Goal: Information Seeking & Learning: Compare options

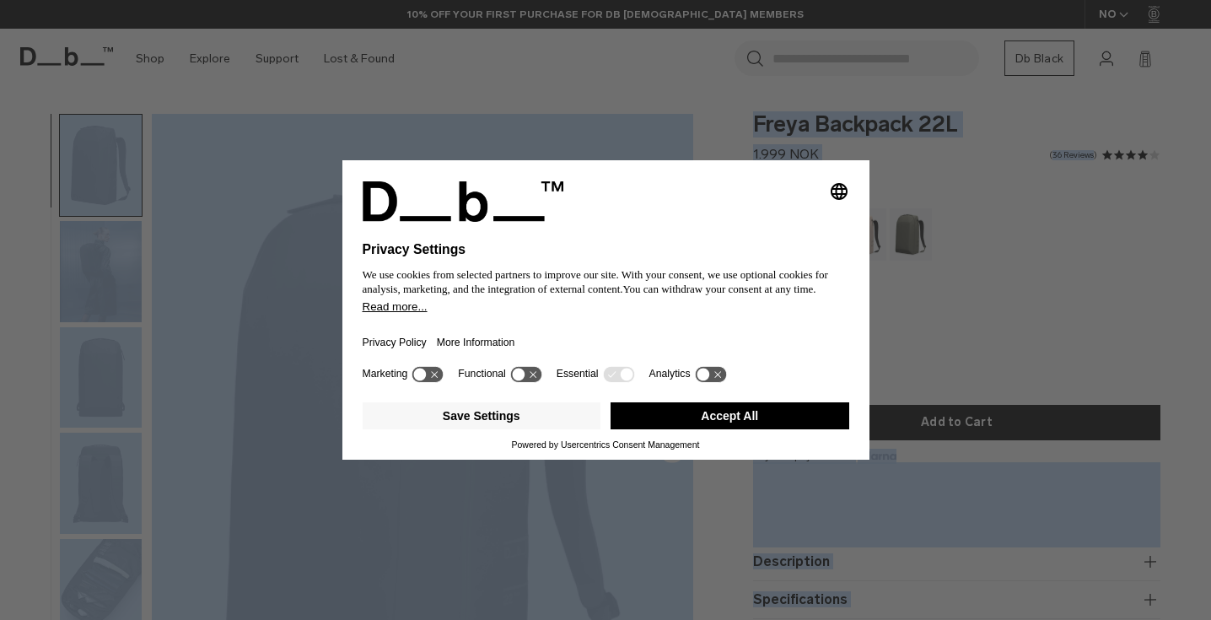
click at [726, 418] on button "Accept All" at bounding box center [730, 415] width 239 height 27
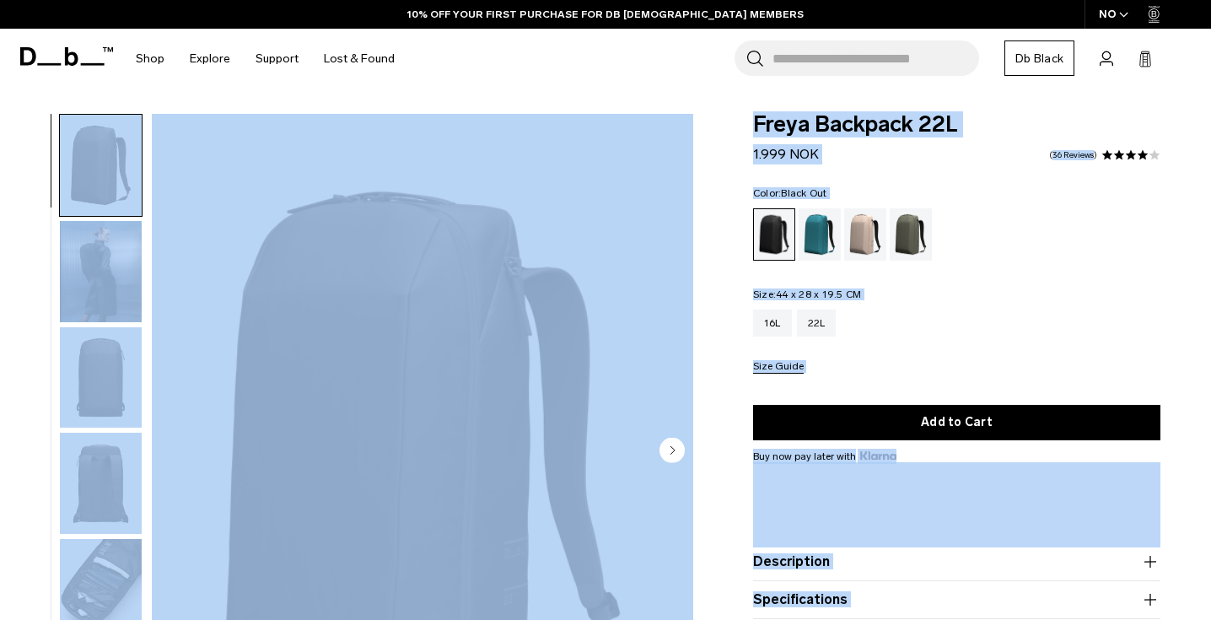
click at [363, 331] on img "1 / 9" at bounding box center [422, 452] width 541 height 676
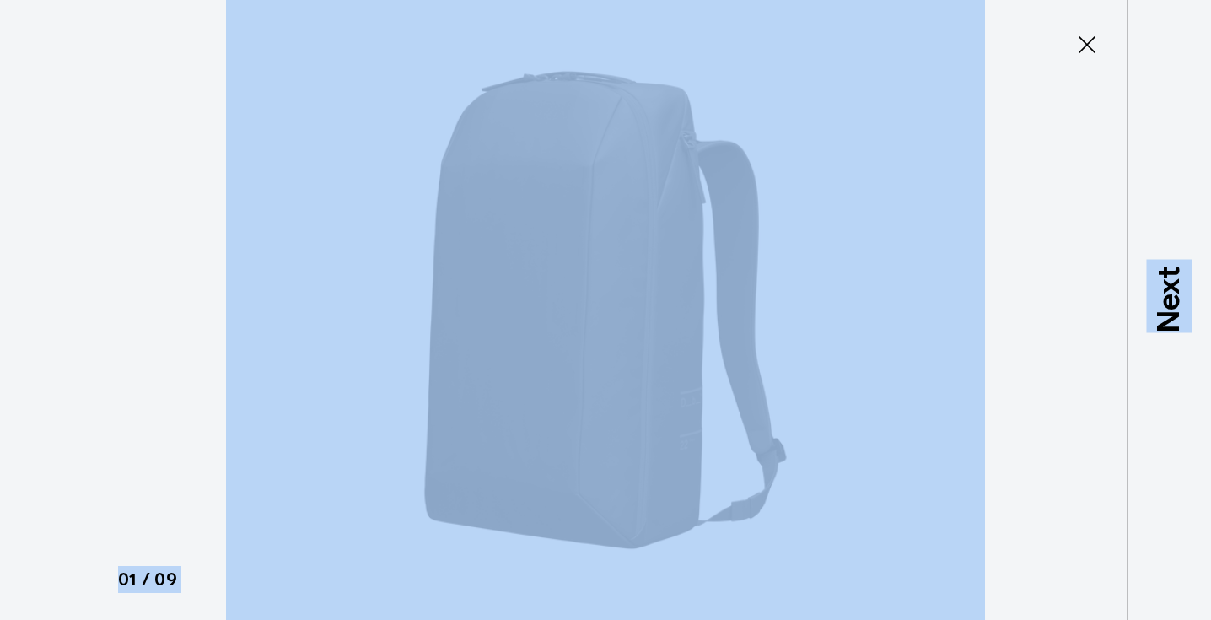
click at [127, 150] on div at bounding box center [605, 310] width 1211 height 620
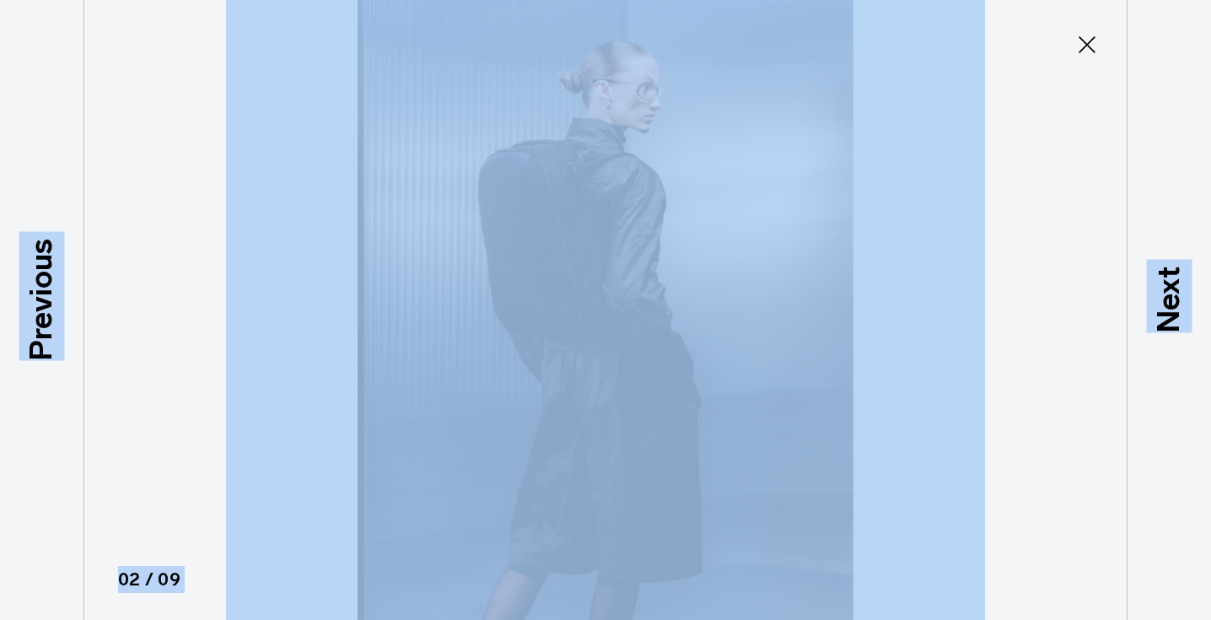
drag, startPoint x: 580, startPoint y: 283, endPoint x: 203, endPoint y: 159, distance: 397.1
click at [203, 159] on div at bounding box center [605, 310] width 1211 height 620
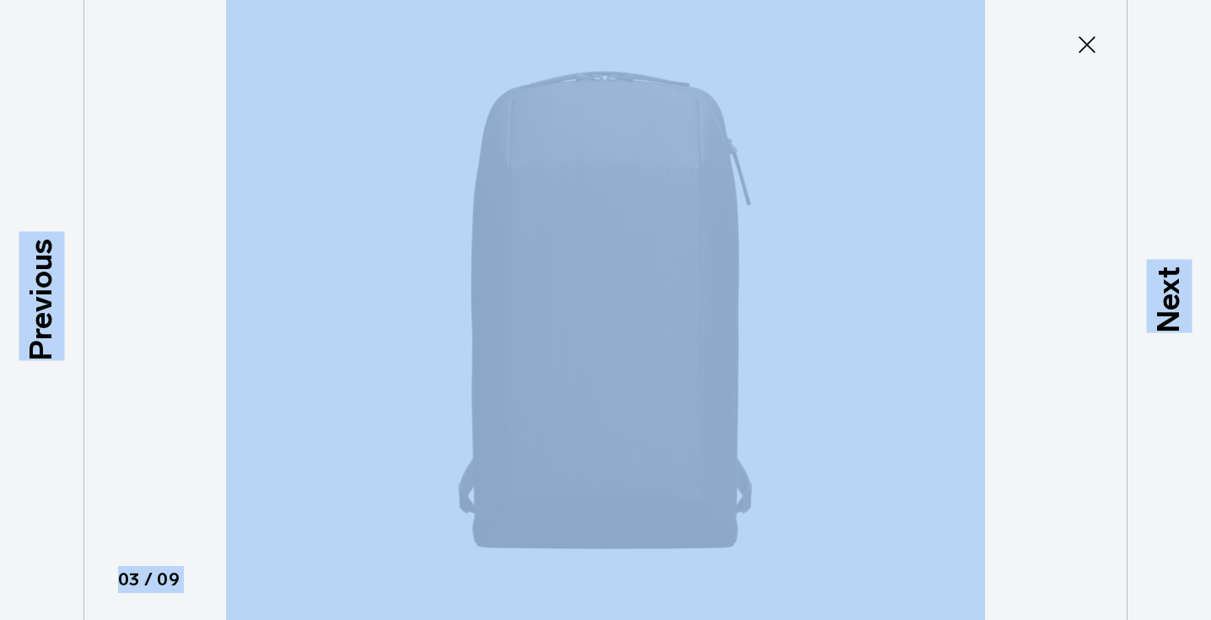
click at [1085, 39] on icon at bounding box center [1087, 44] width 27 height 27
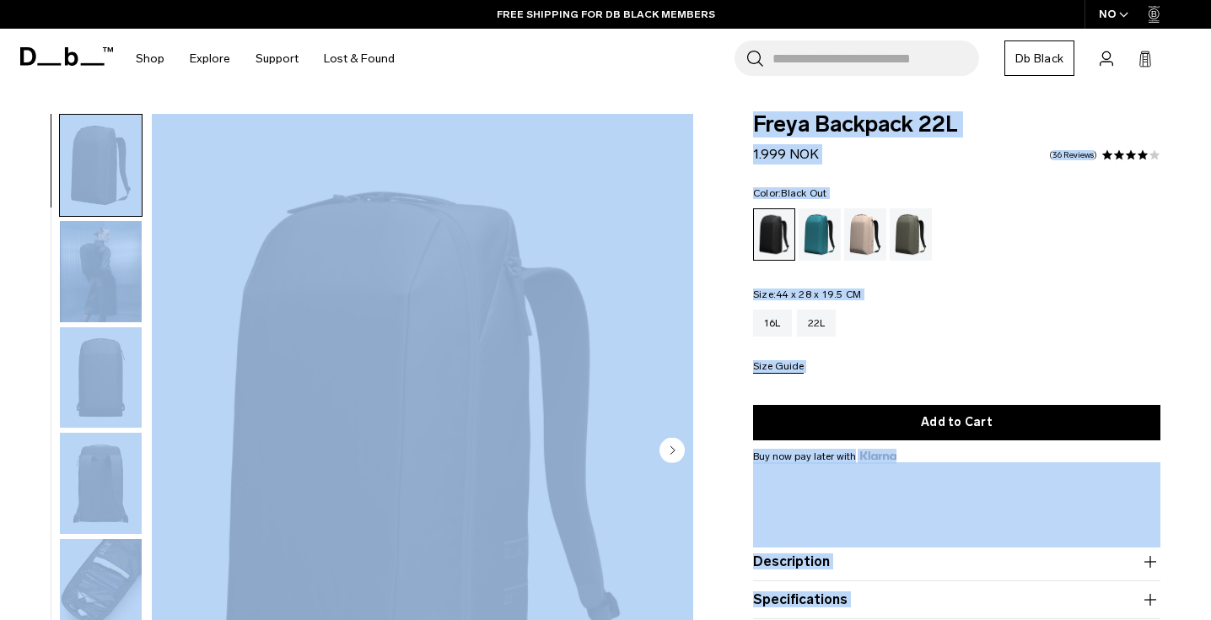
click at [1031, 245] on ul at bounding box center [956, 234] width 407 height 52
click at [1058, 245] on ul at bounding box center [956, 234] width 407 height 52
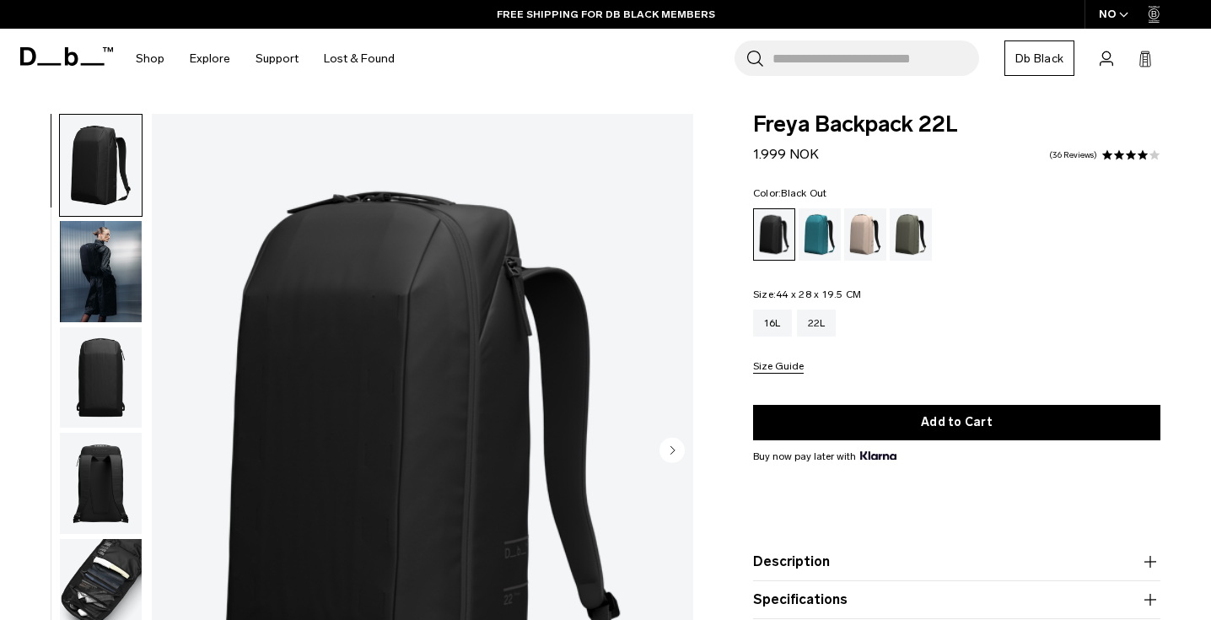
drag, startPoint x: 1068, startPoint y: 272, endPoint x: 1082, endPoint y: 317, distance: 47.7
click at [1070, 277] on div "Color: Black Out Out of stock Size: 44 x 28 x 19.5 CM Out of stock 16L 22L Size…" at bounding box center [956, 281] width 407 height 186
click at [428, 266] on img "1 / 9" at bounding box center [422, 452] width 541 height 676
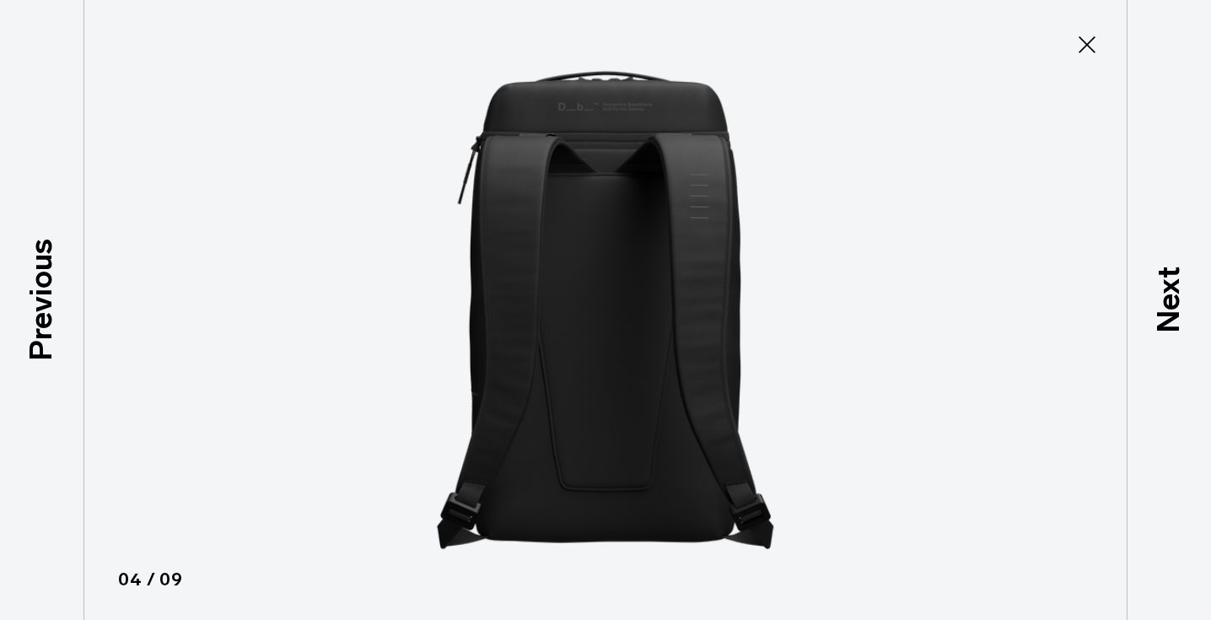
scroll to position [275, 0]
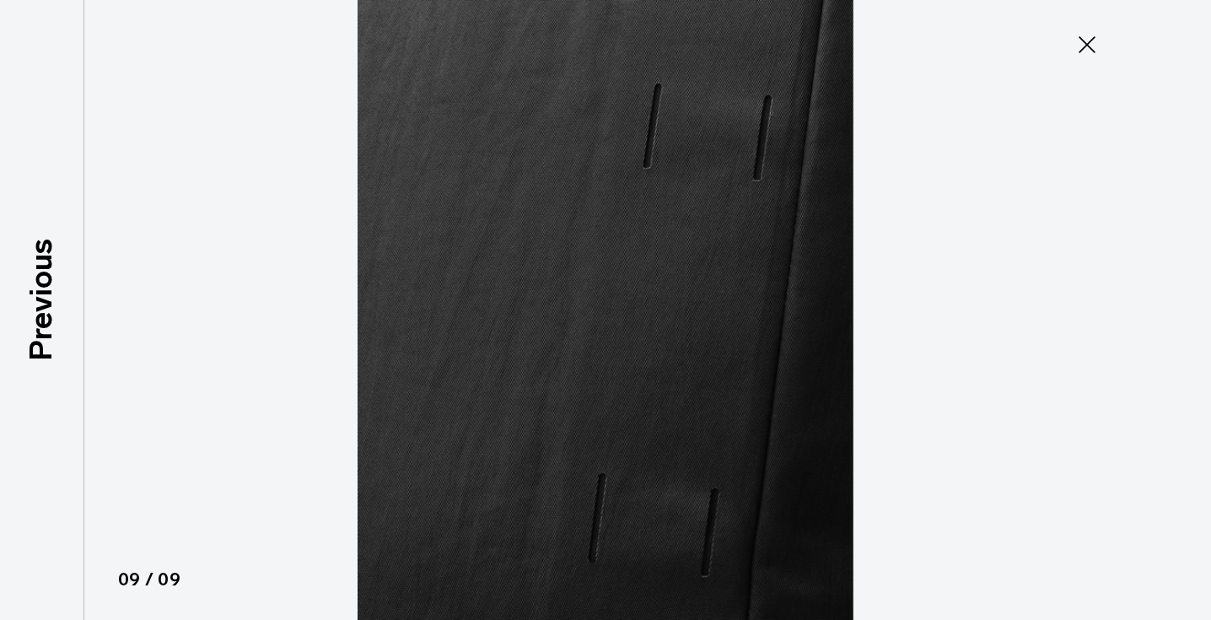
click at [1088, 37] on icon at bounding box center [1087, 44] width 27 height 27
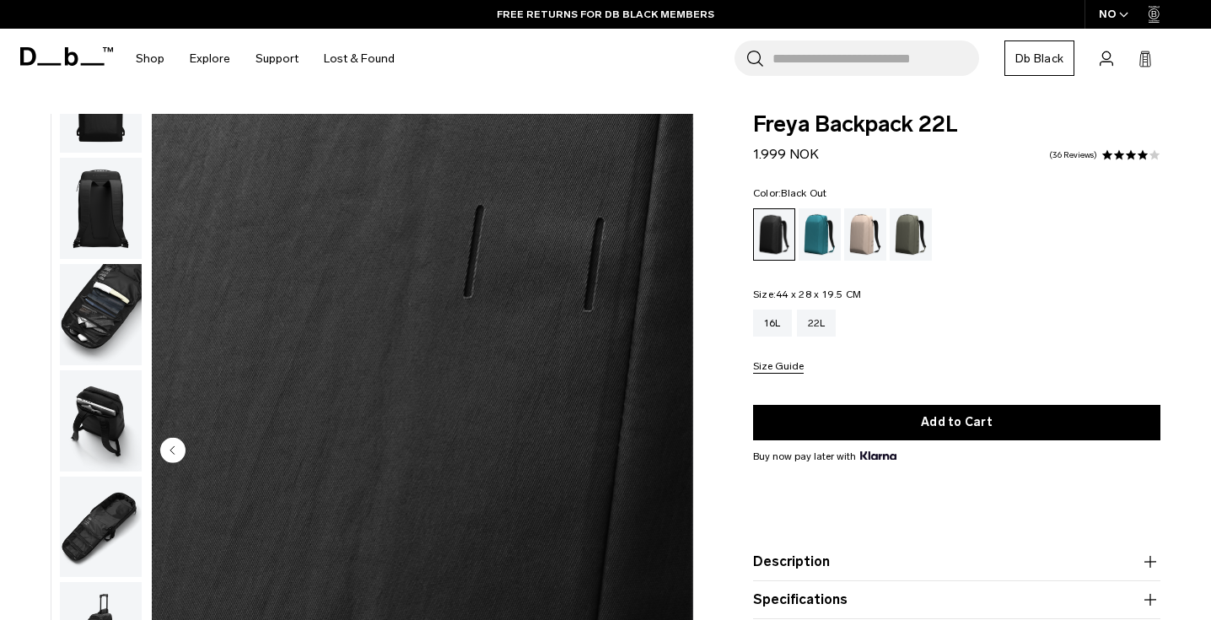
click at [858, 65] on input "Search for Bags, Luggage..." at bounding box center [876, 57] width 207 height 35
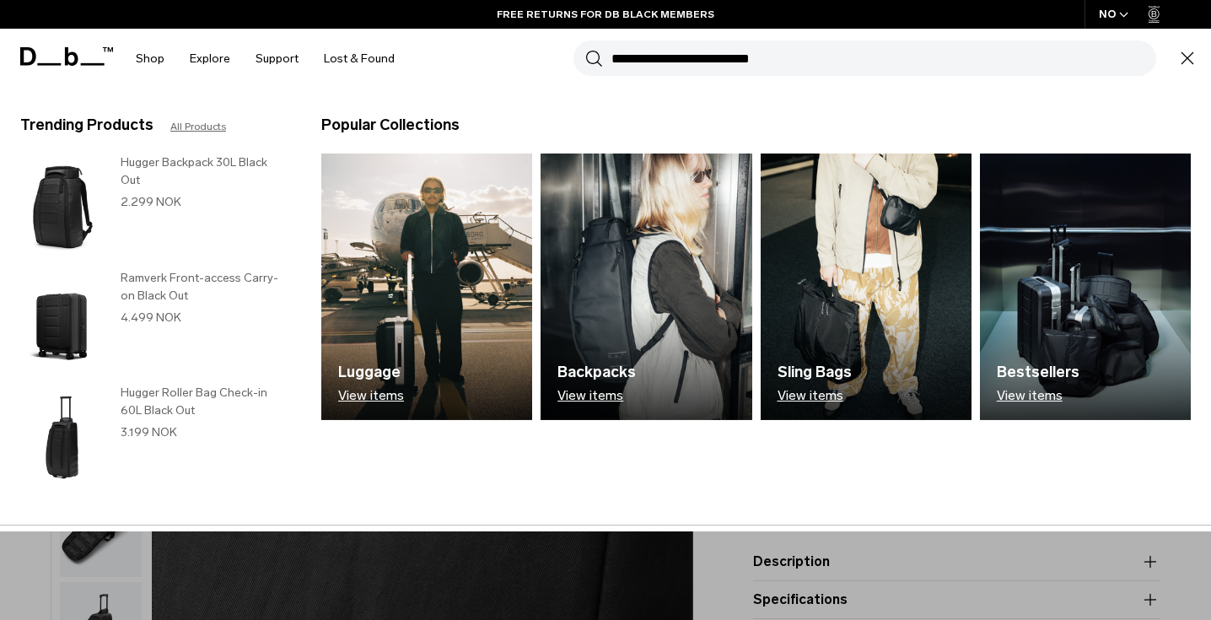
paste input "**********"
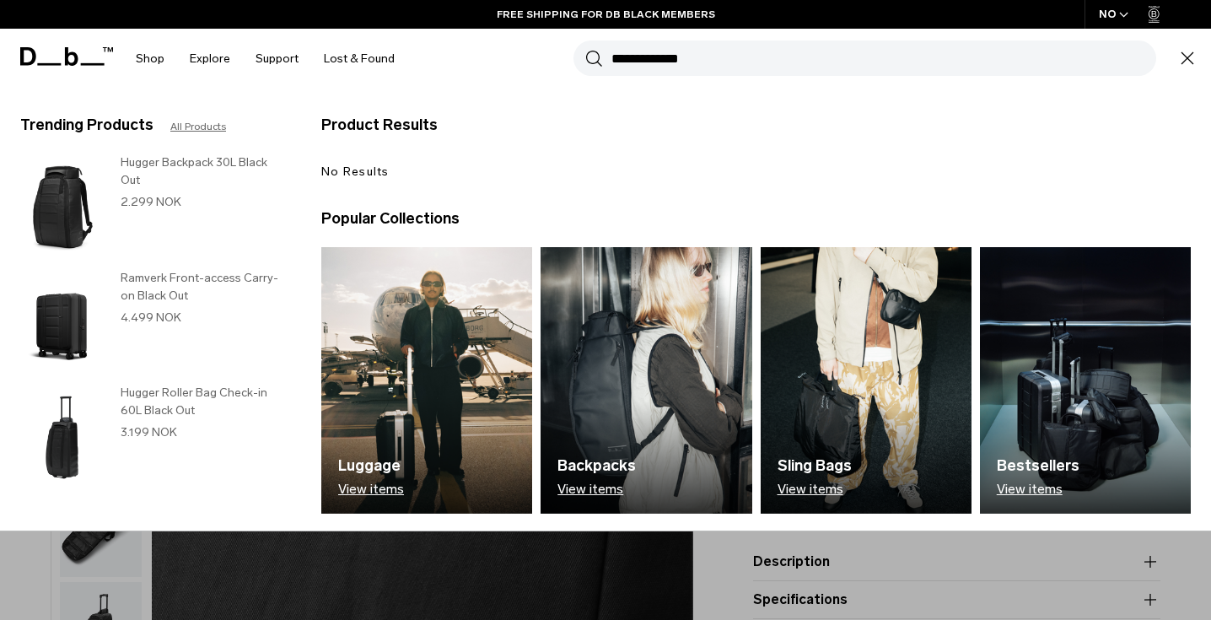
type input "**********"
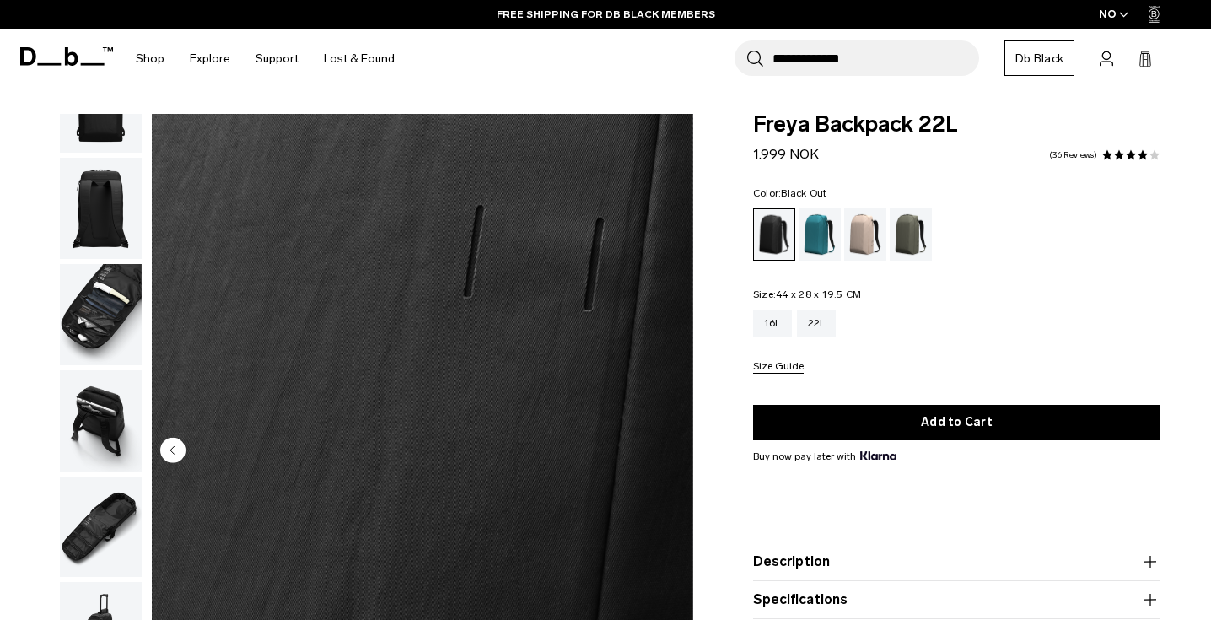
click at [746, 49] on button "Search" at bounding box center [755, 58] width 18 height 19
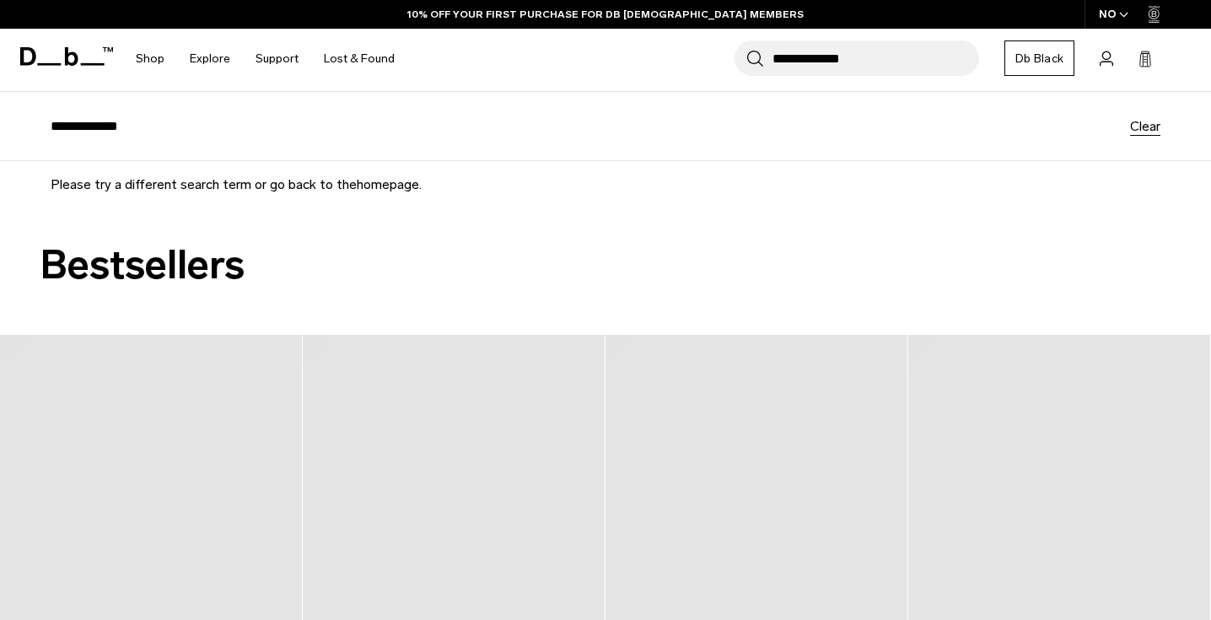
scroll to position [148, 0]
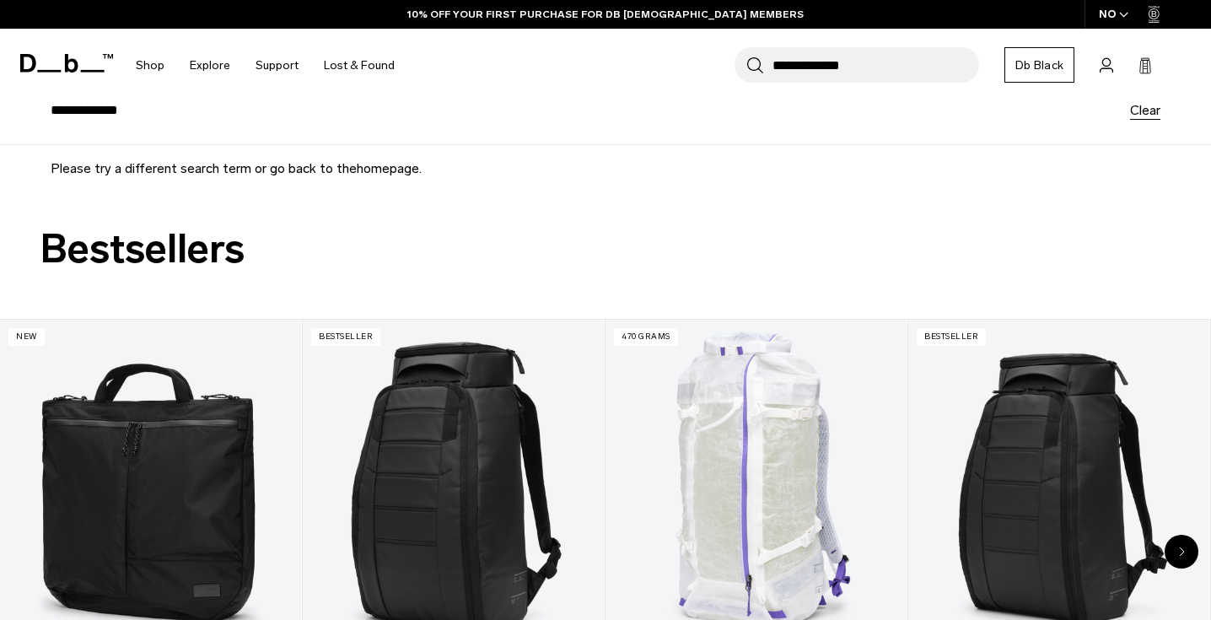
drag, startPoint x: 896, startPoint y: 63, endPoint x: 711, endPoint y: 45, distance: 185.6
click at [711, 45] on div "**********" at bounding box center [802, 65] width 790 height 73
paste input "search"
type input "**********"
click at [746, 56] on button "Search" at bounding box center [755, 65] width 18 height 19
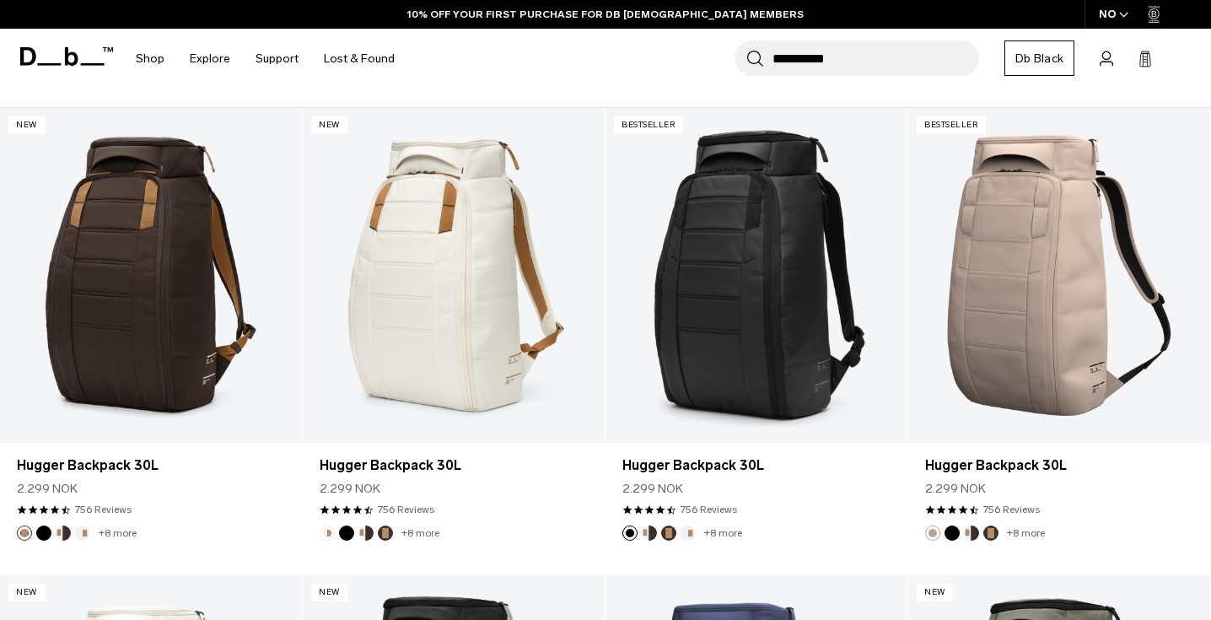
scroll to position [266, 0]
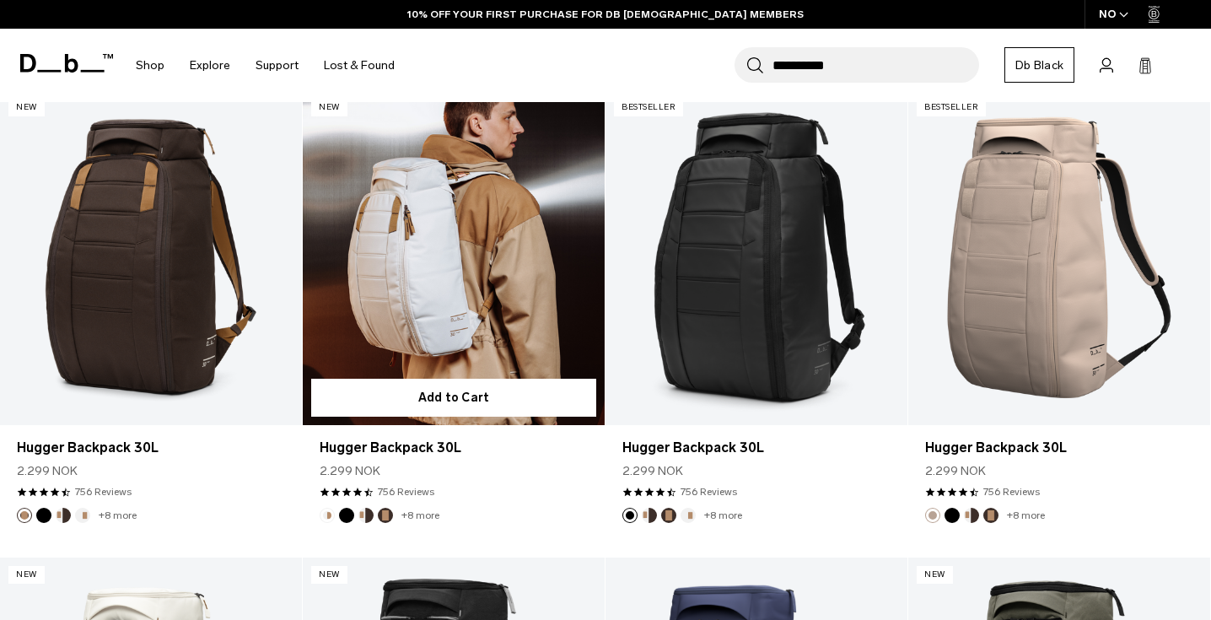
click at [478, 305] on link "Hugger Backpack 30L" at bounding box center [454, 258] width 302 height 336
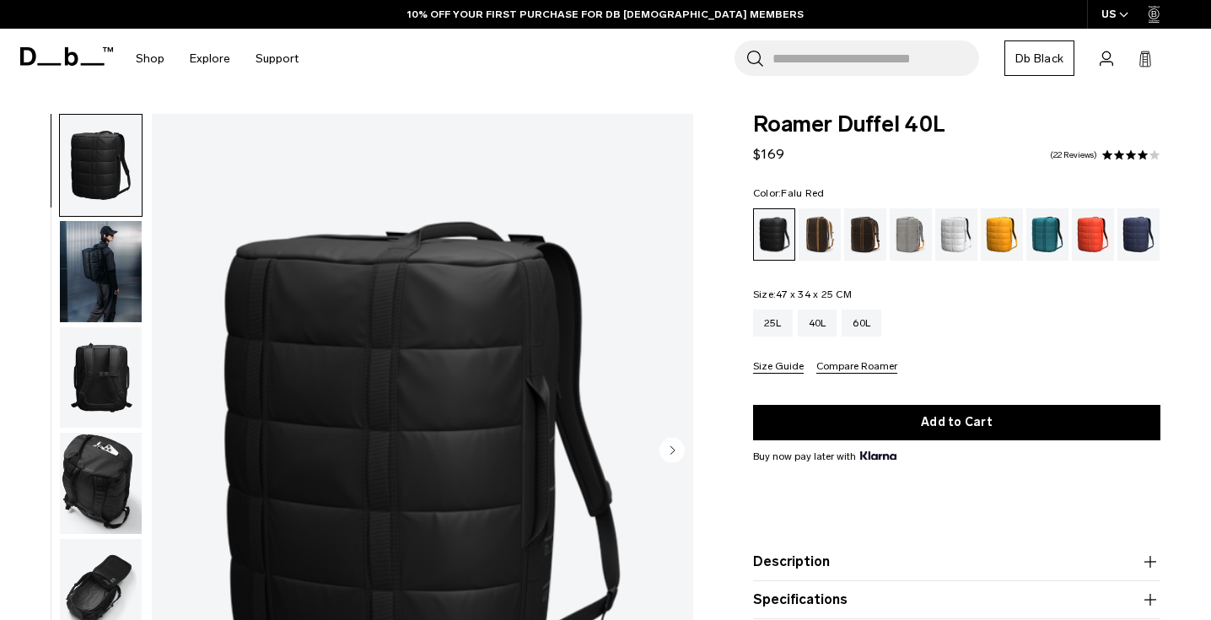
click at [1085, 248] on div "Falu Red" at bounding box center [1093, 234] width 43 height 52
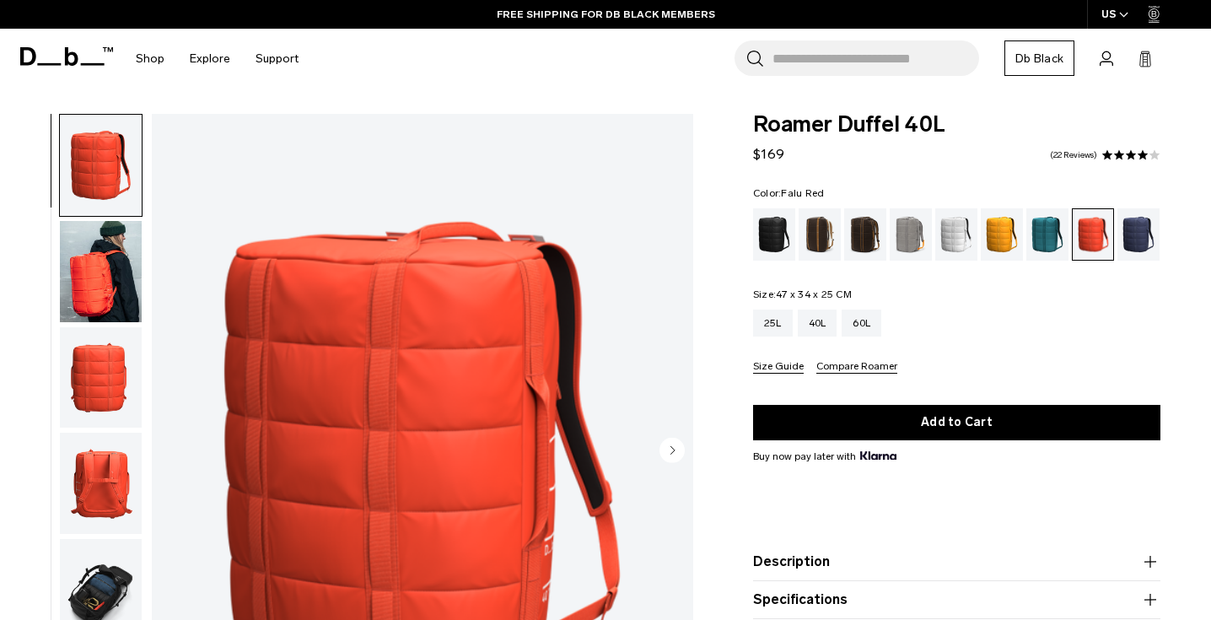
click at [552, 241] on img "1 / 10" at bounding box center [422, 452] width 541 height 676
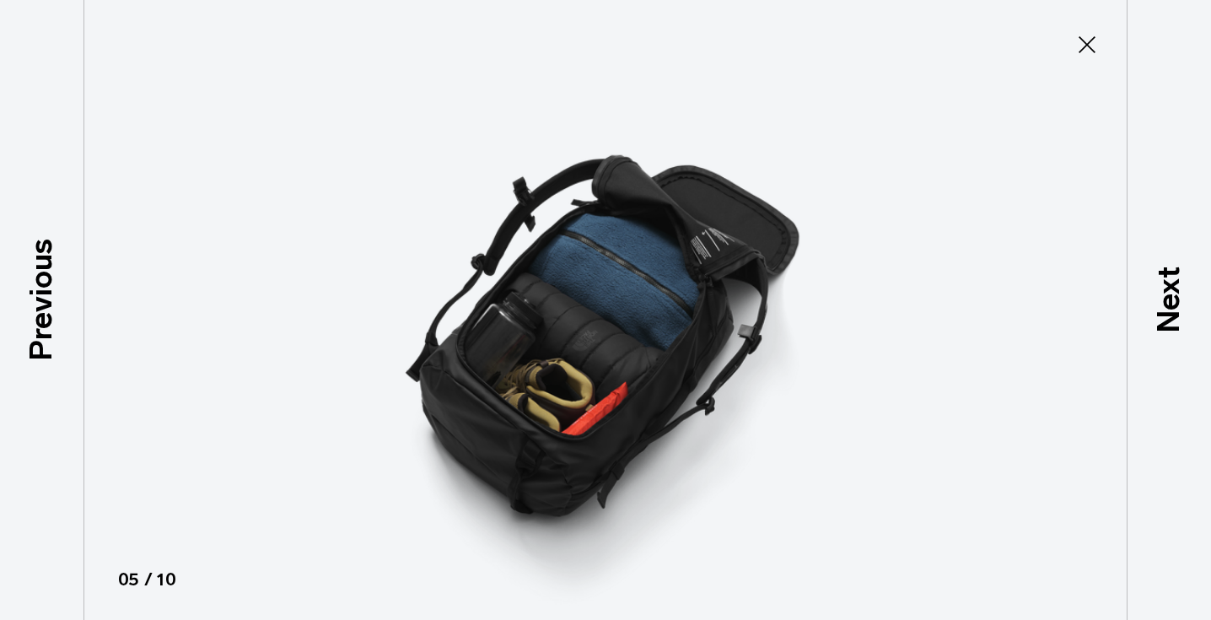
scroll to position [381, 0]
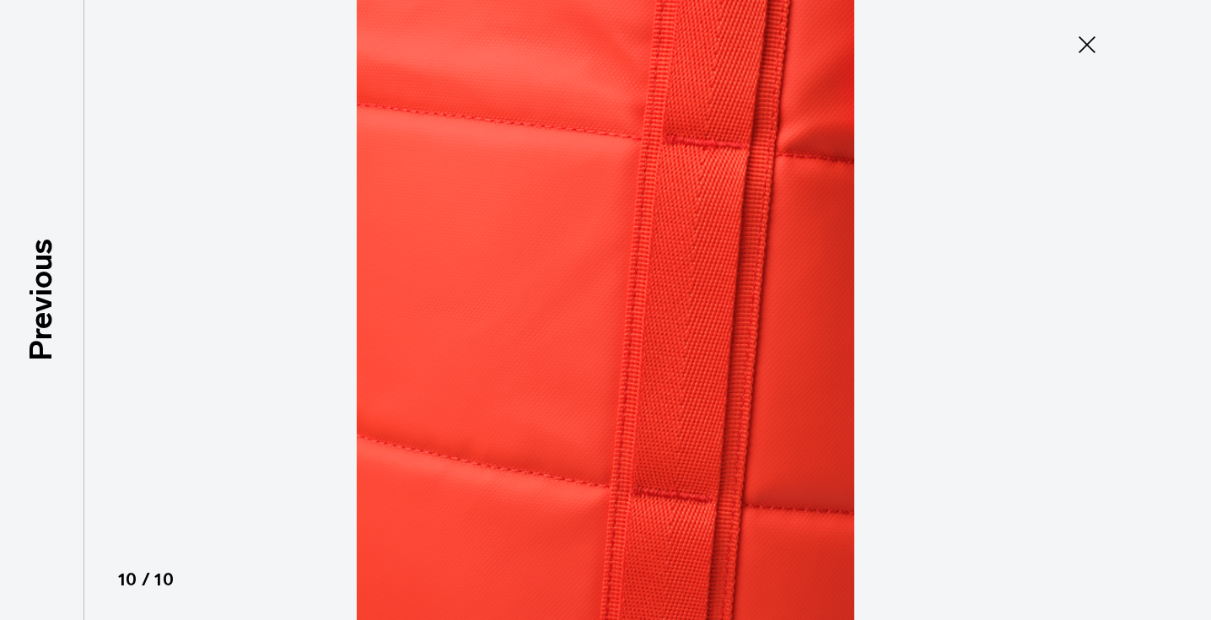
click at [1093, 35] on icon at bounding box center [1087, 44] width 27 height 27
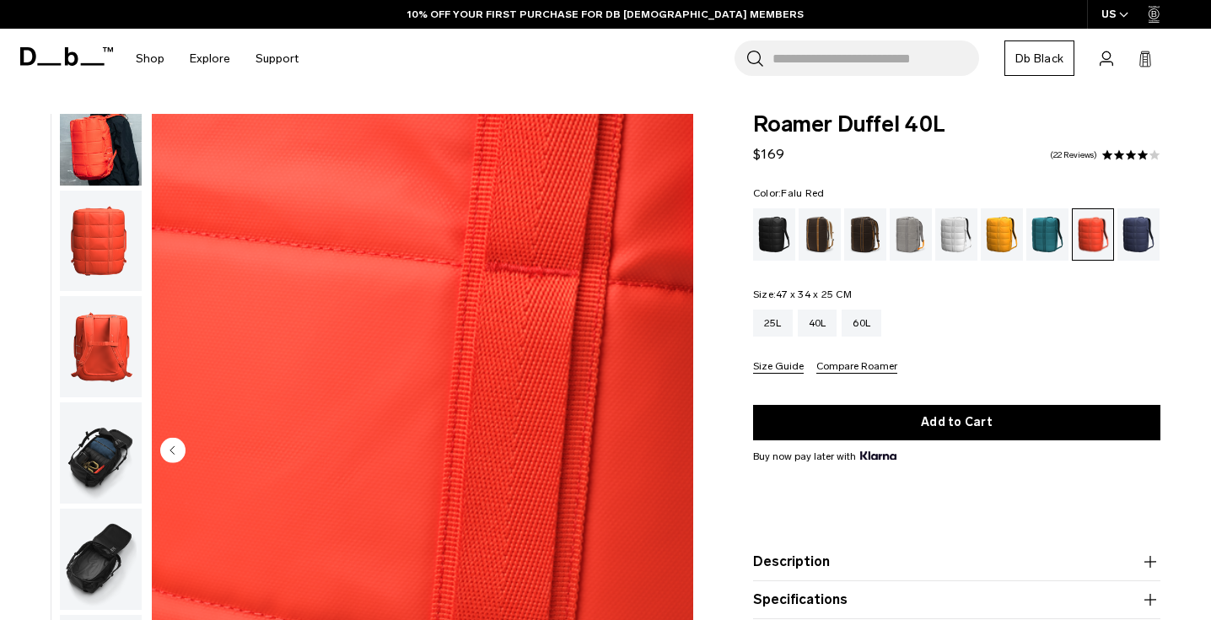
scroll to position [0, 0]
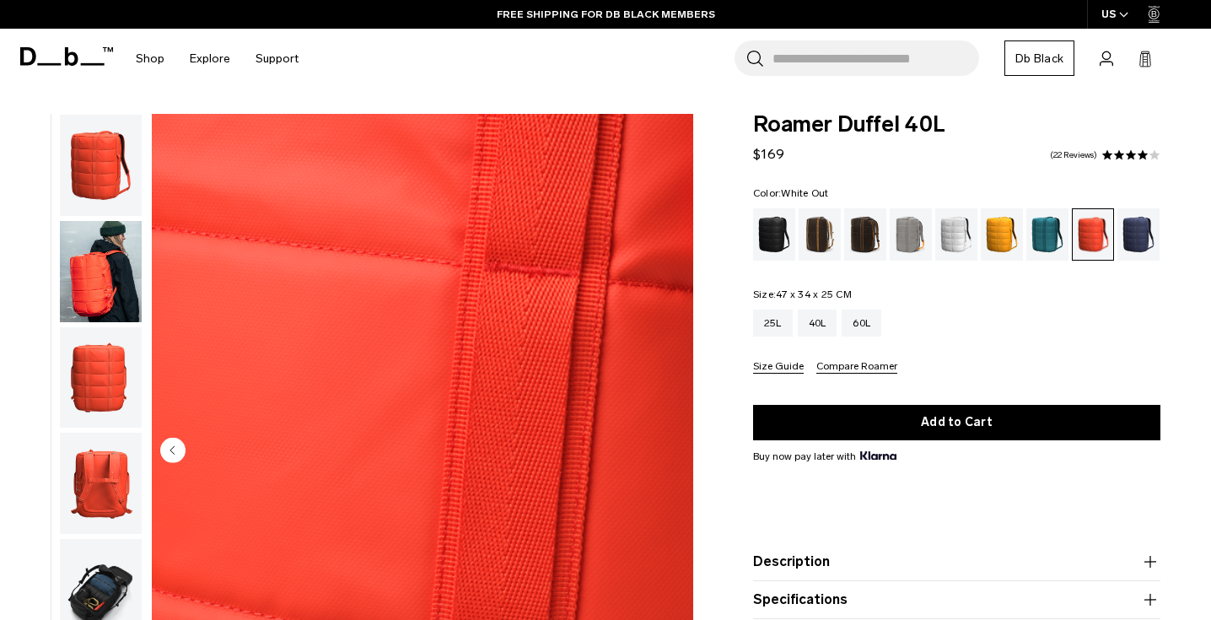
click at [965, 250] on div "White Out" at bounding box center [956, 234] width 43 height 52
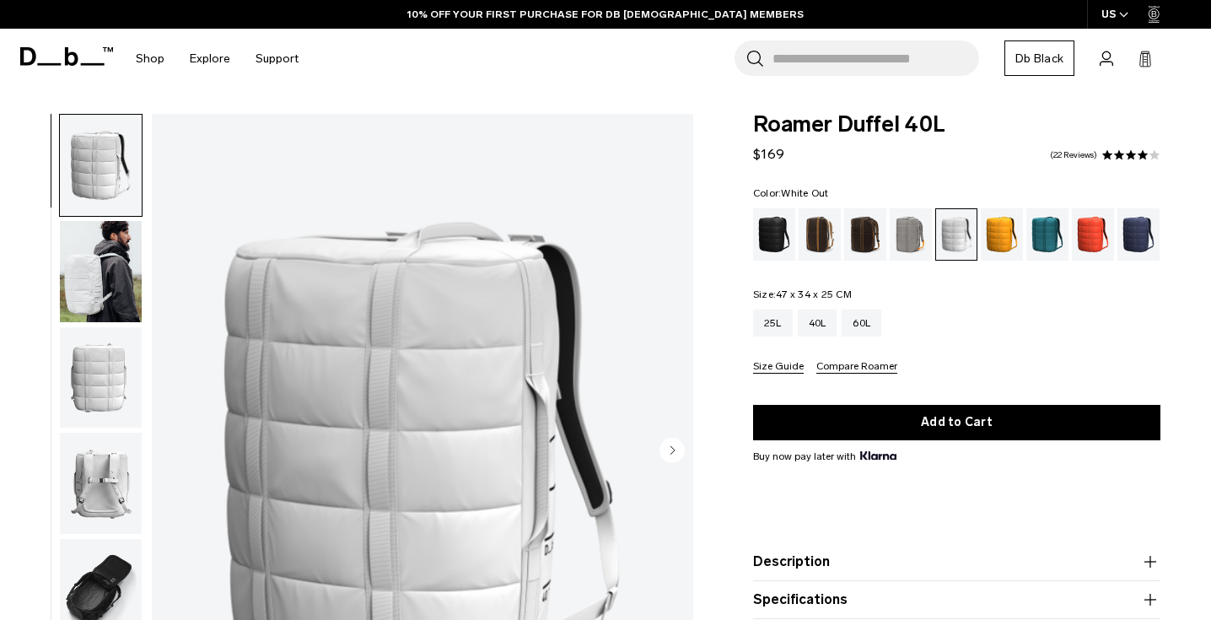
click at [956, 240] on div "White Out" at bounding box center [956, 234] width 41 height 51
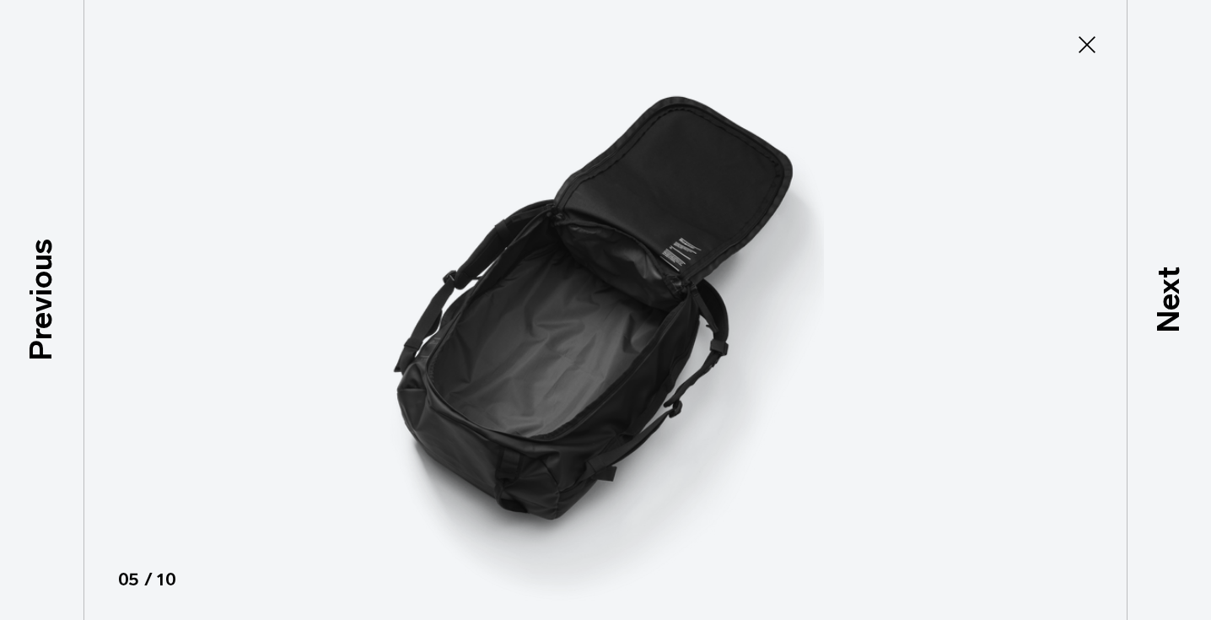
scroll to position [381, 0]
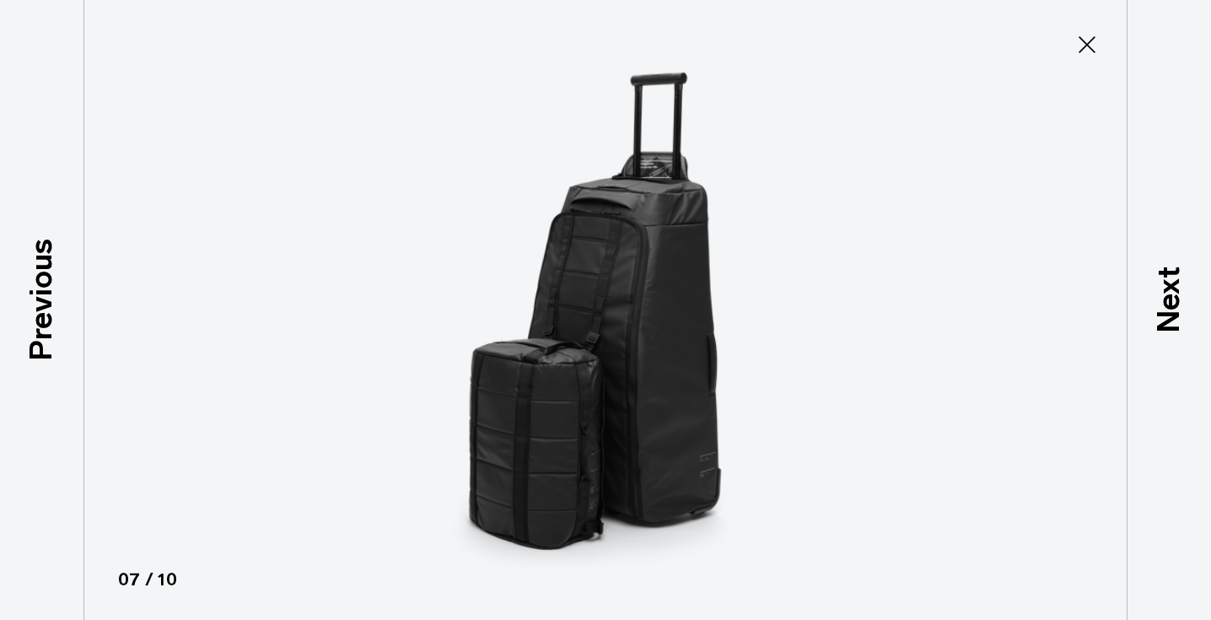
click at [1096, 37] on icon at bounding box center [1087, 44] width 27 height 27
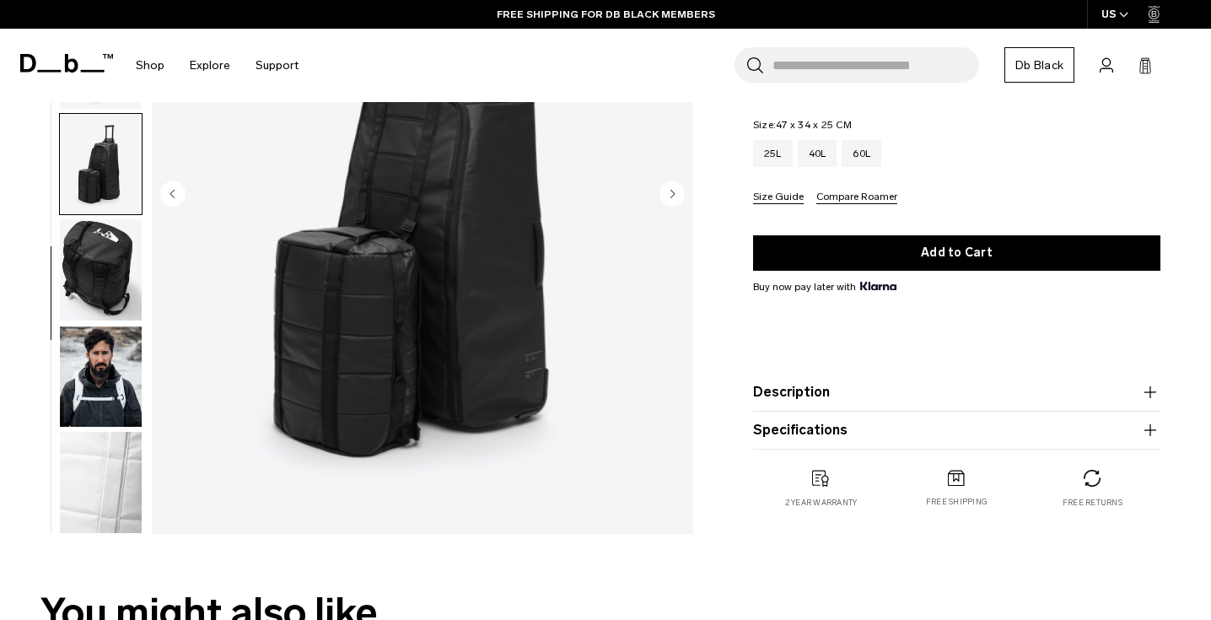
scroll to position [280, 0]
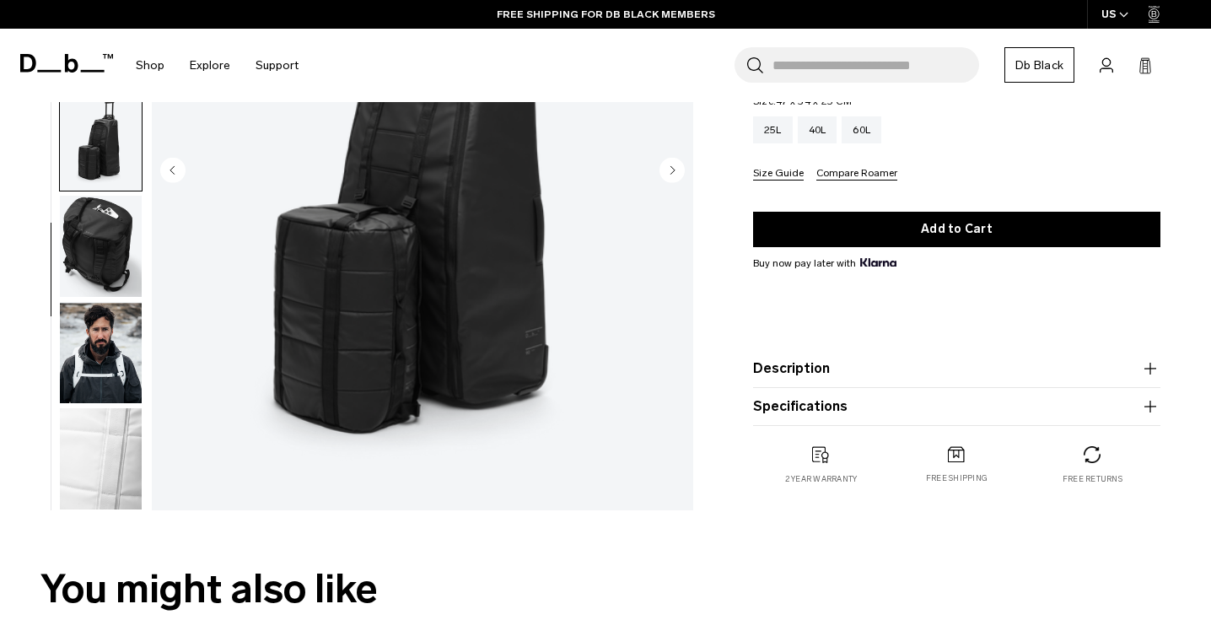
click at [110, 336] on img "button" at bounding box center [101, 352] width 82 height 101
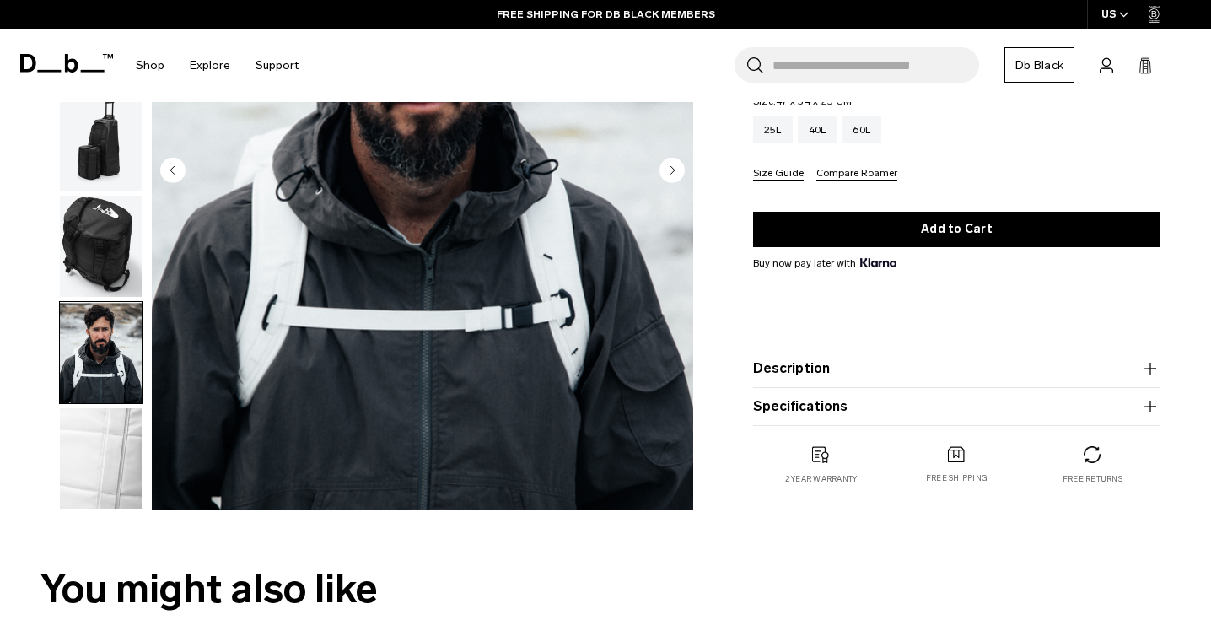
click at [413, 281] on img "9 / 10" at bounding box center [422, 172] width 541 height 676
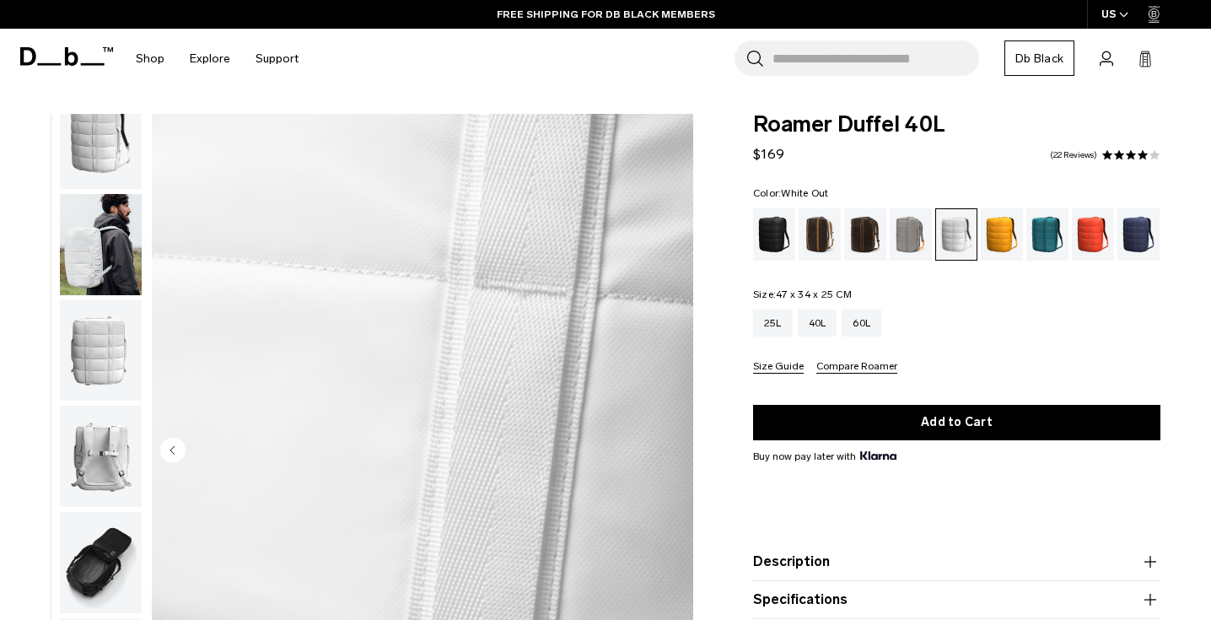
scroll to position [0, 0]
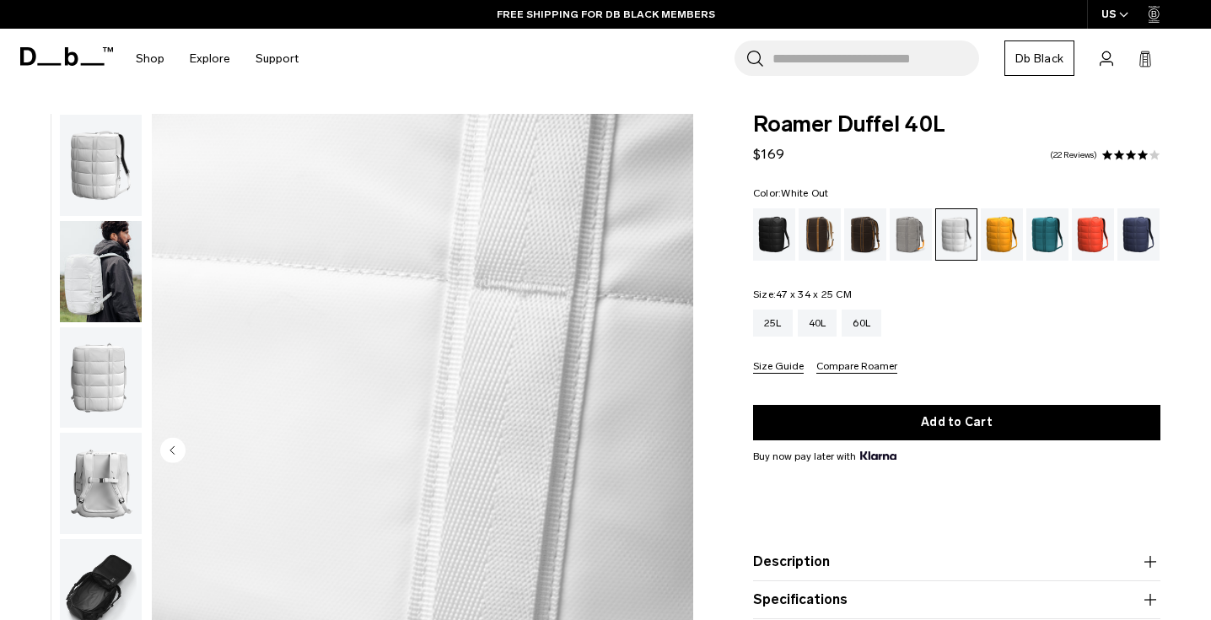
click at [101, 134] on img "button" at bounding box center [101, 165] width 82 height 101
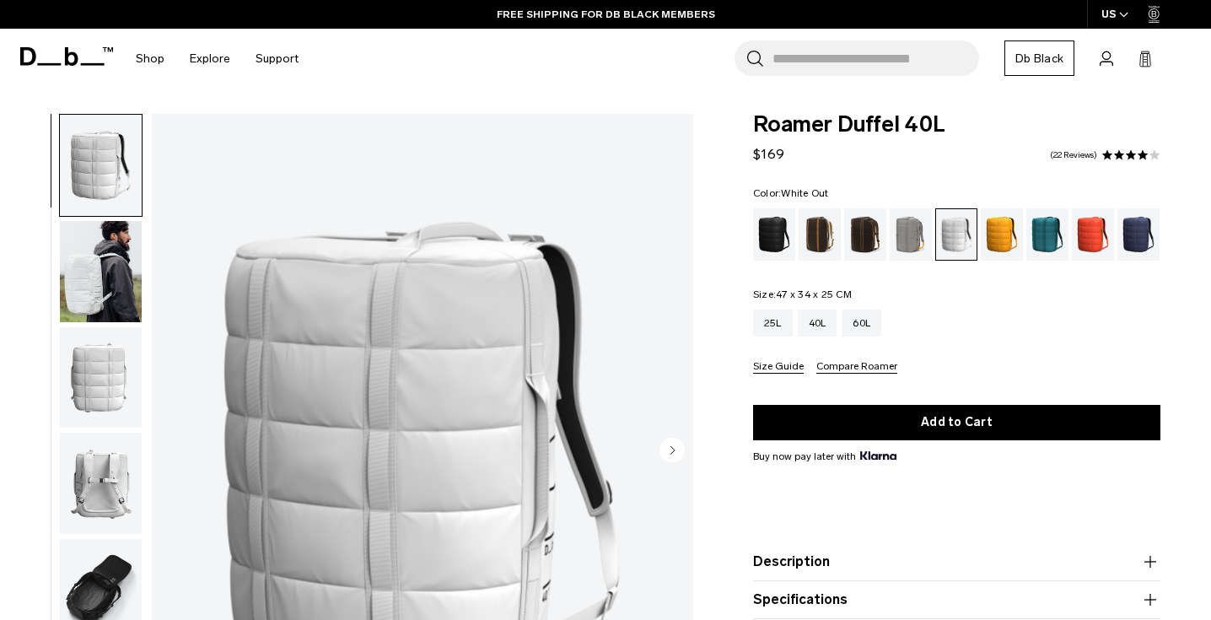
click at [505, 357] on img "1 / 10" at bounding box center [422, 452] width 541 height 676
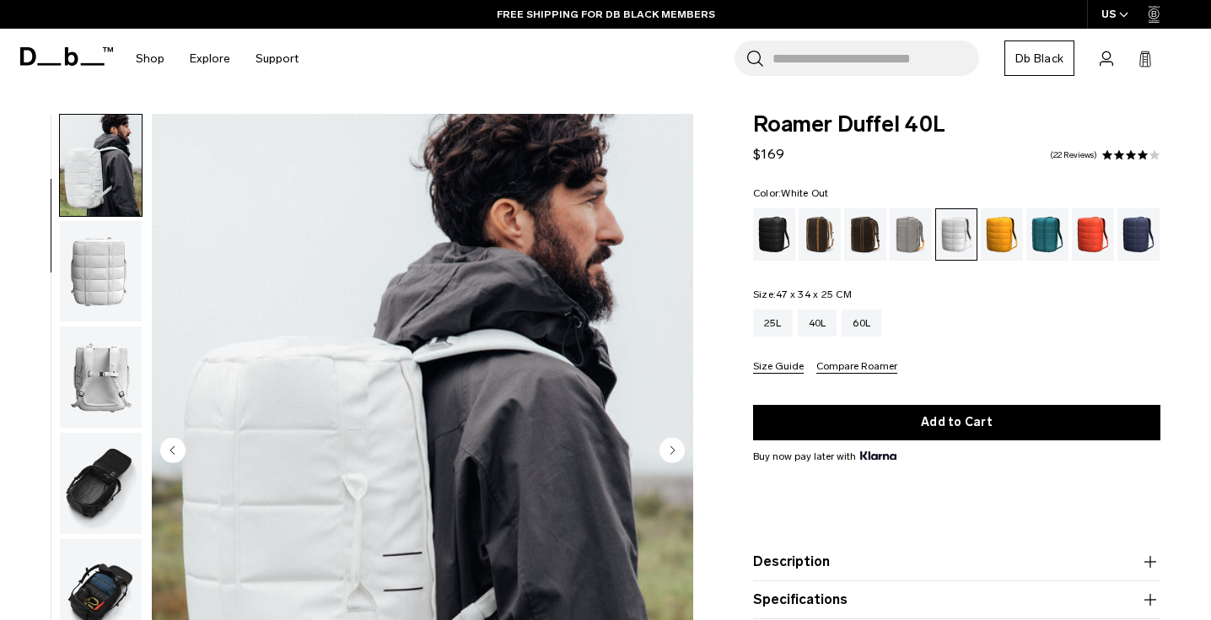
click at [505, 355] on img "2 / 10" at bounding box center [422, 452] width 541 height 676
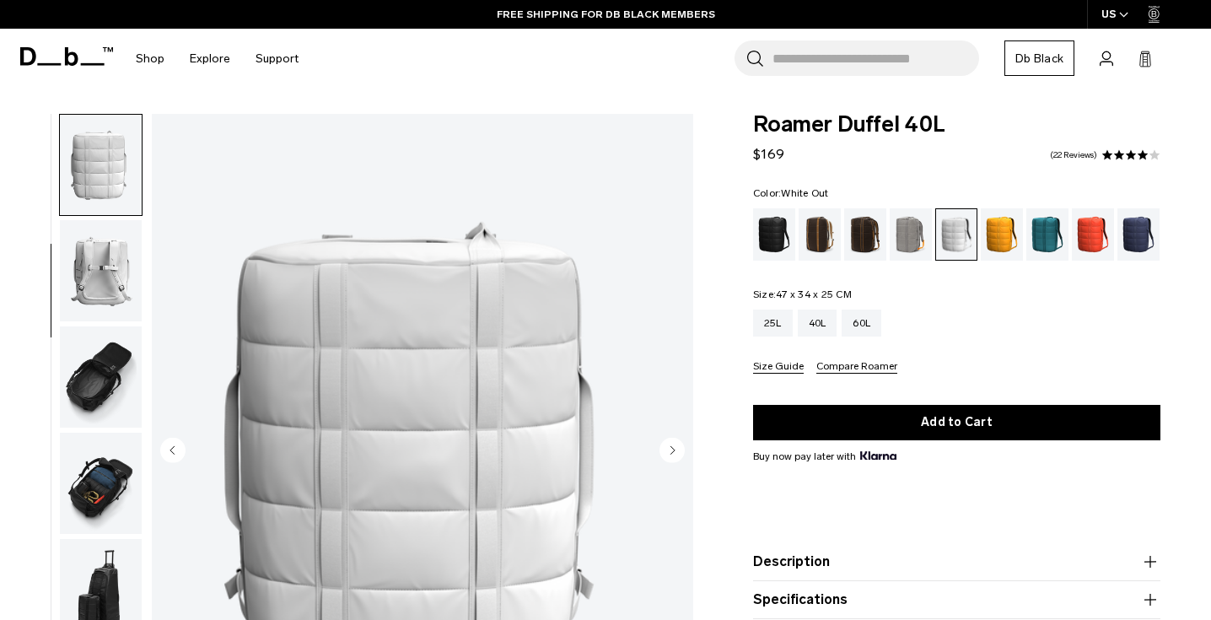
click at [383, 288] on img "3 / 10" at bounding box center [422, 452] width 541 height 676
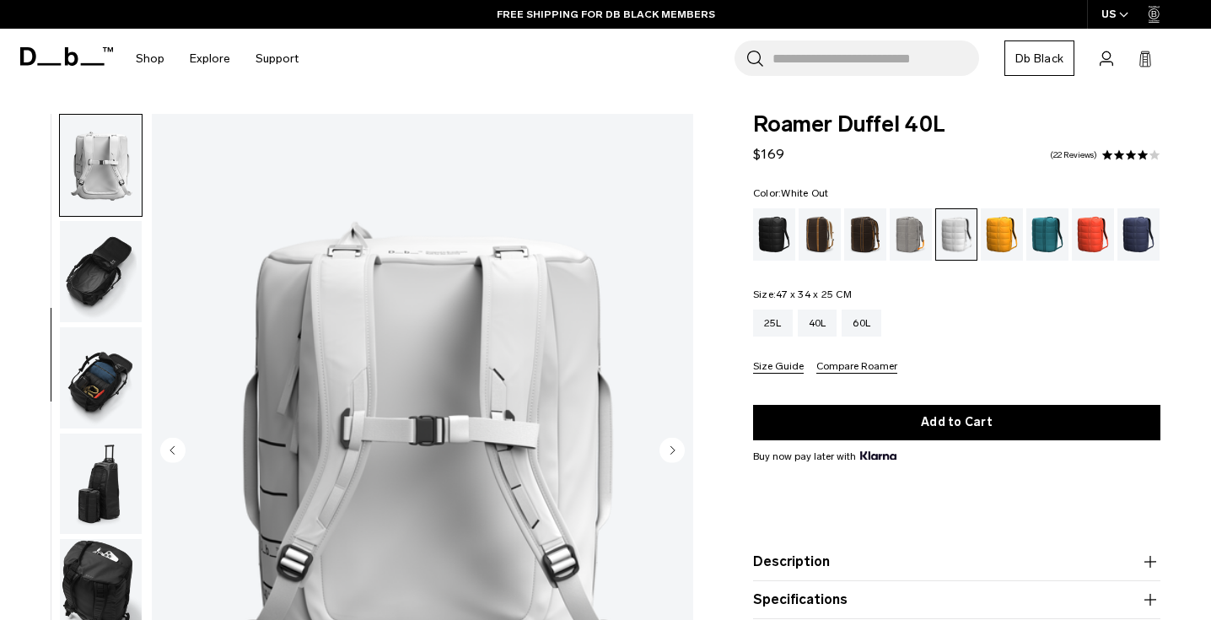
click at [383, 288] on img "4 / 10" at bounding box center [422, 452] width 541 height 676
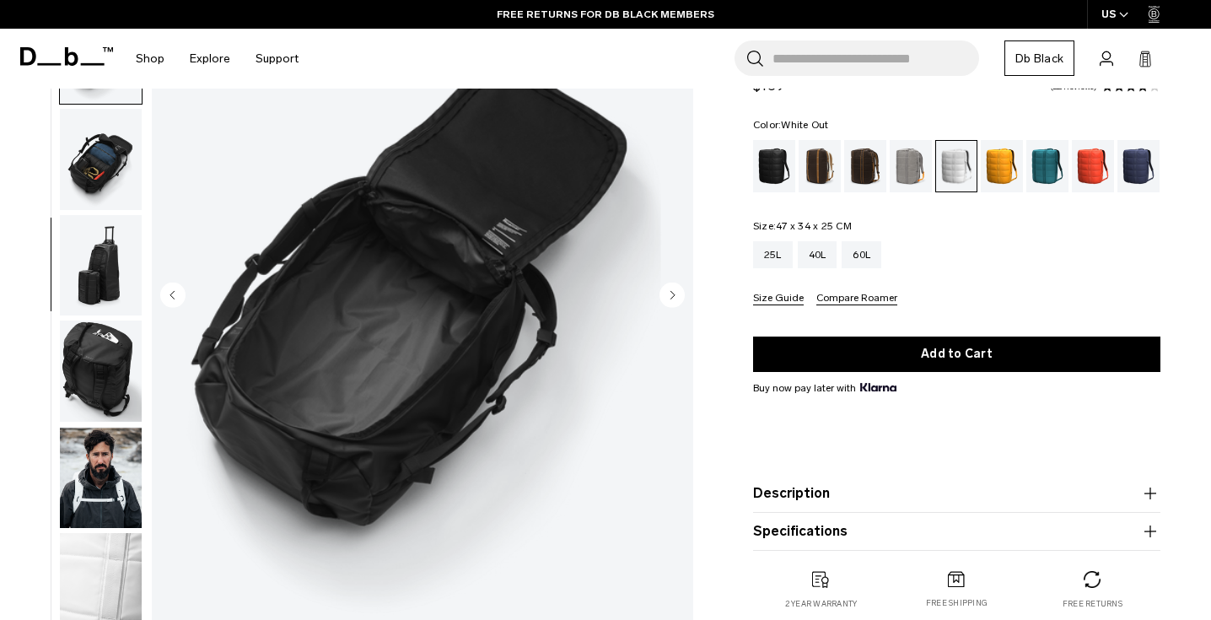
scroll to position [159, 0]
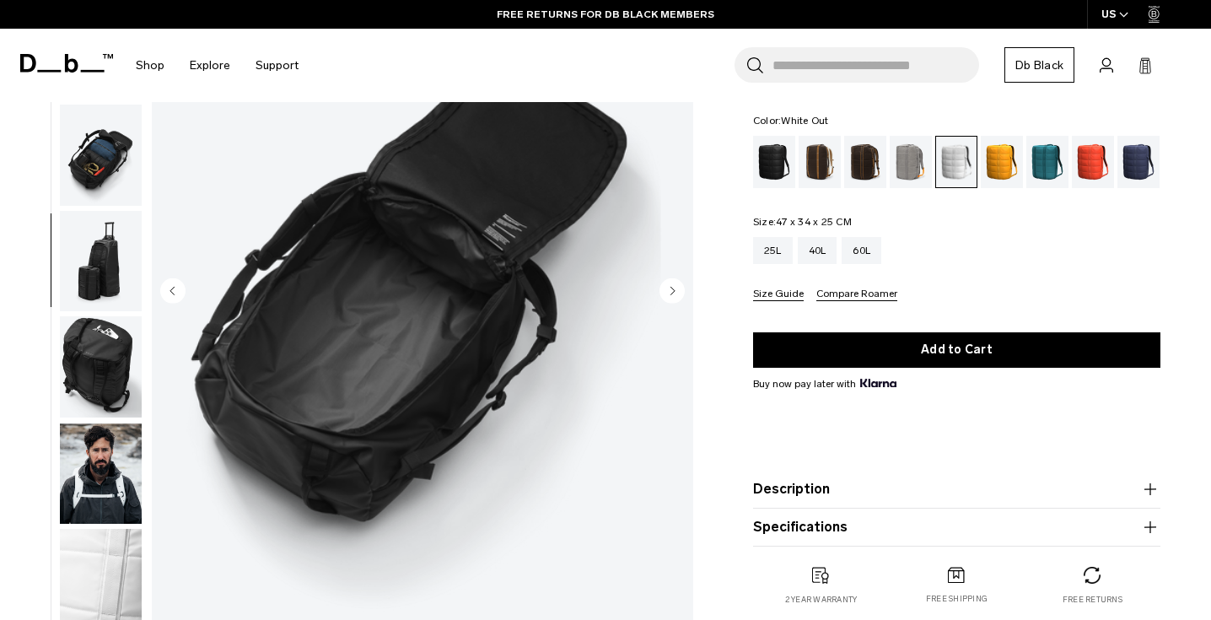
click at [580, 310] on img "5 / 10" at bounding box center [422, 292] width 541 height 676
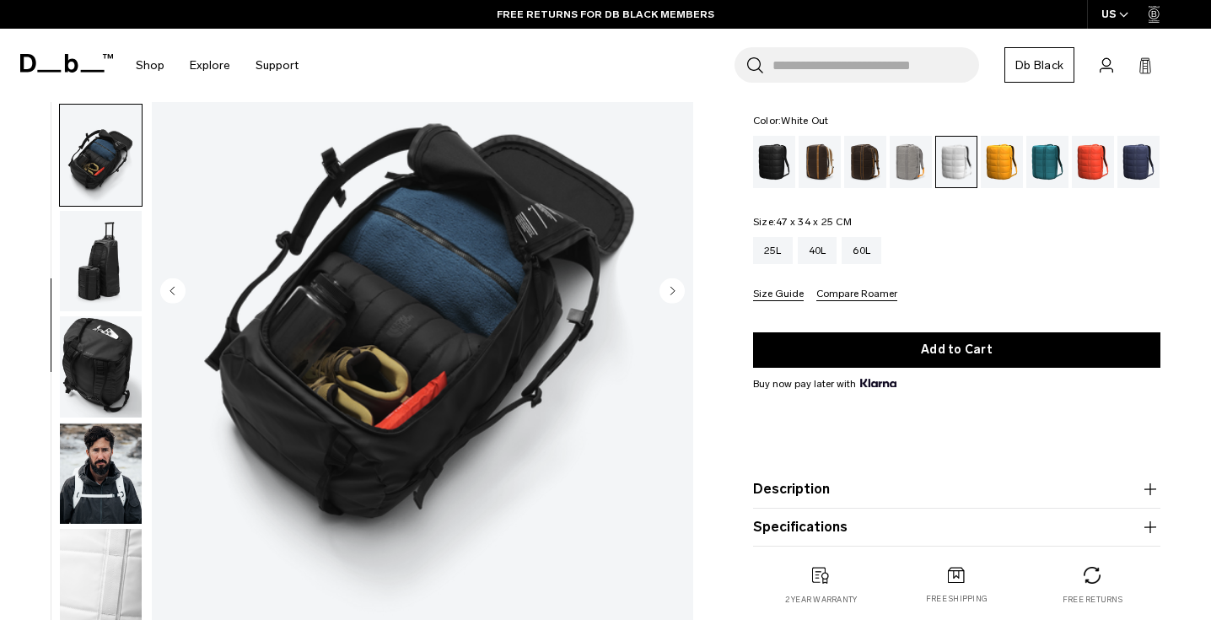
drag, startPoint x: 383, startPoint y: 288, endPoint x: 432, endPoint y: 340, distance: 71.0
click at [432, 340] on img "6 / 10" at bounding box center [422, 292] width 541 height 676
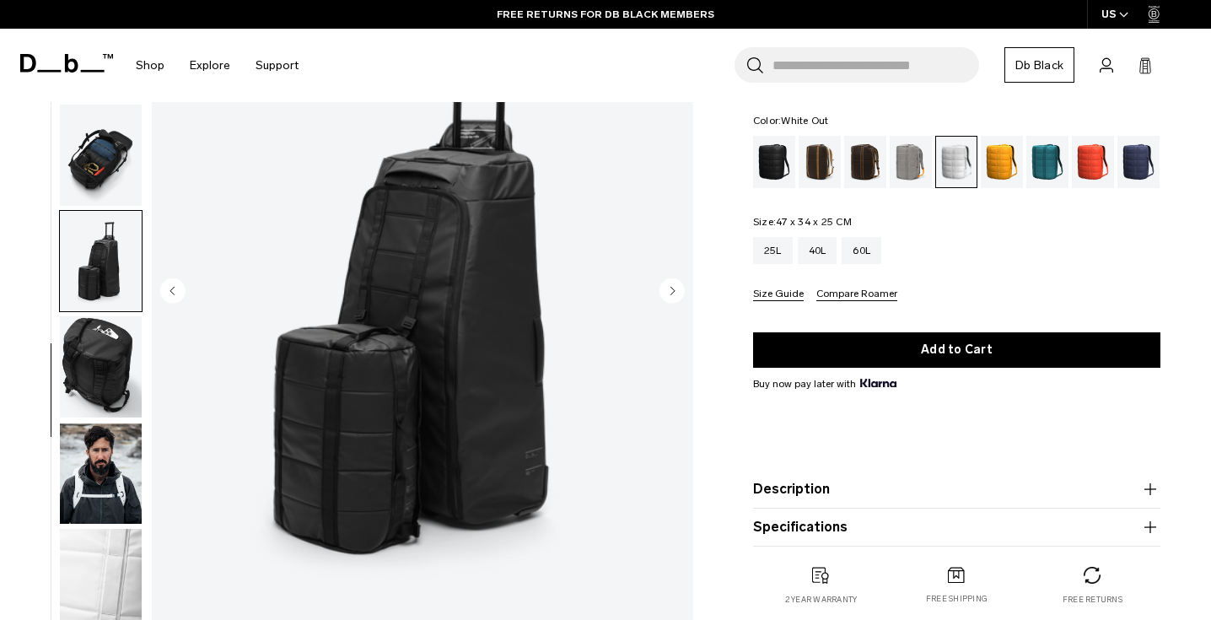
click at [685, 292] on img "7 / 10" at bounding box center [422, 292] width 541 height 676
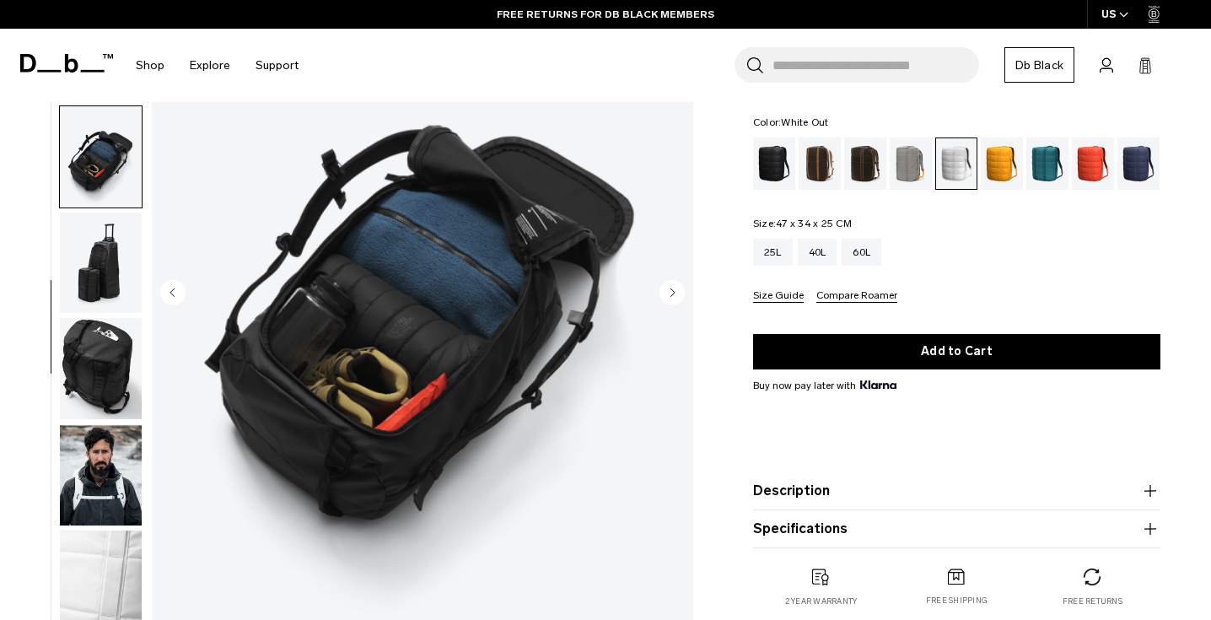
scroll to position [0, 0]
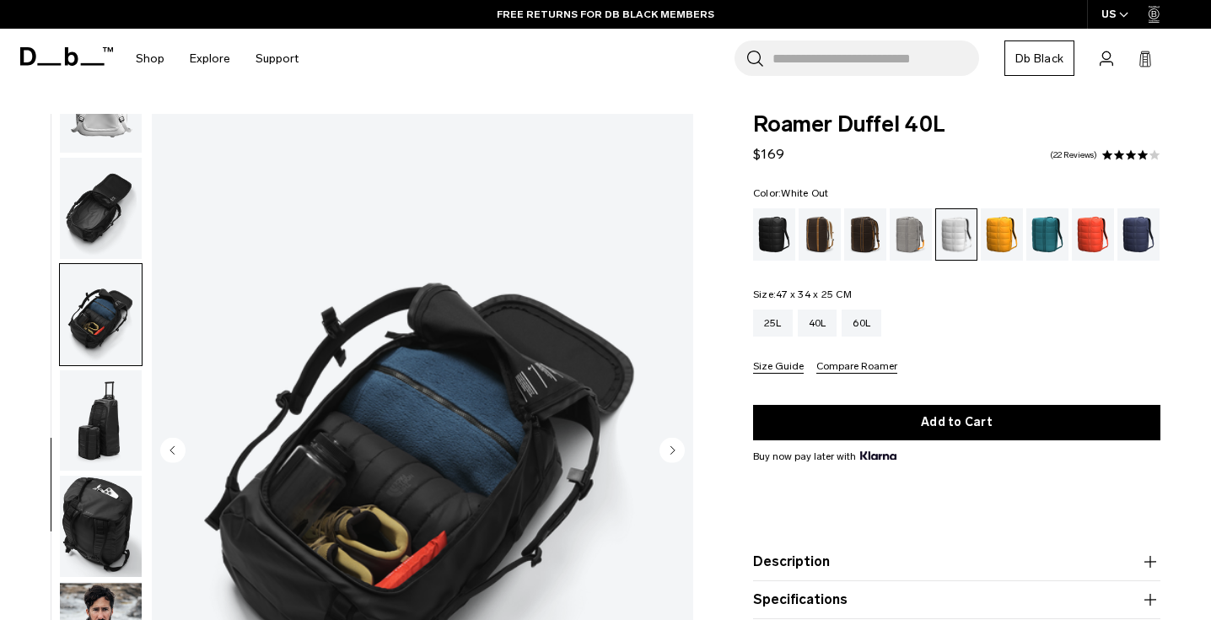
click at [86, 119] on img "button" at bounding box center [101, 101] width 82 height 101
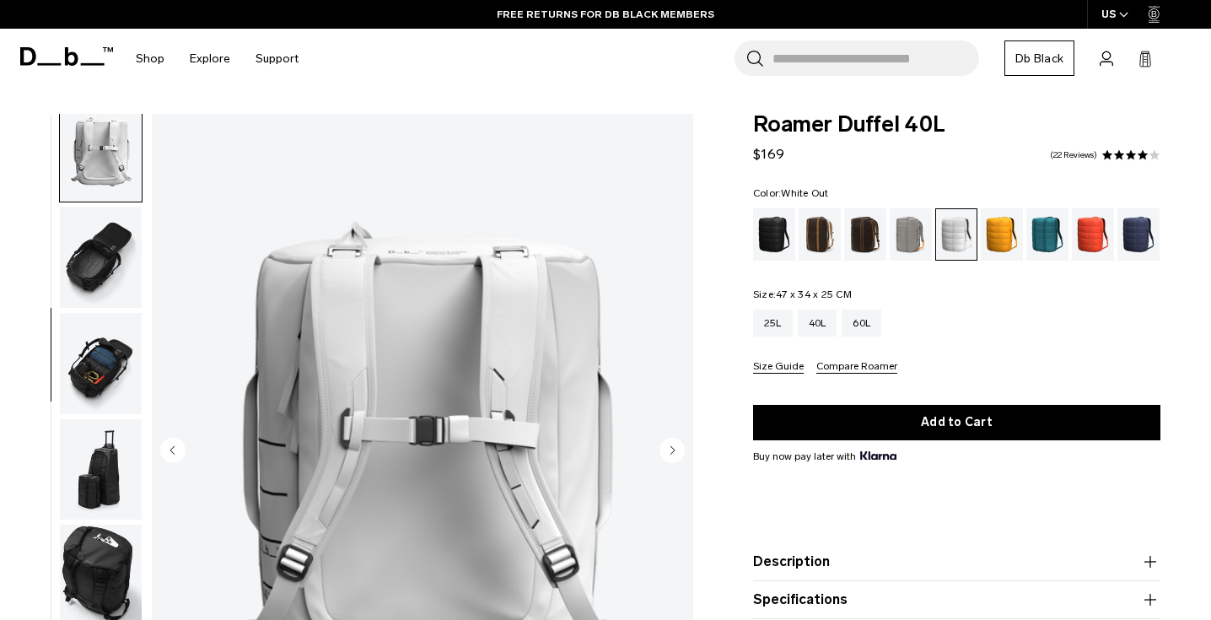
scroll to position [318, 0]
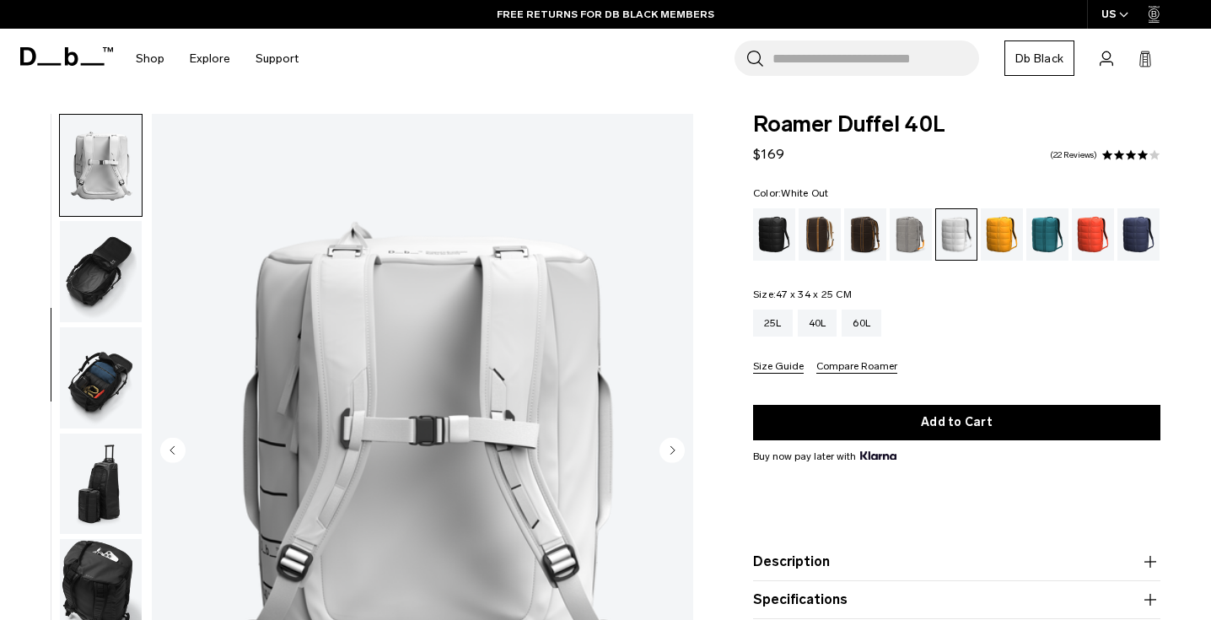
click at [373, 290] on img "4 / 10" at bounding box center [422, 452] width 541 height 676
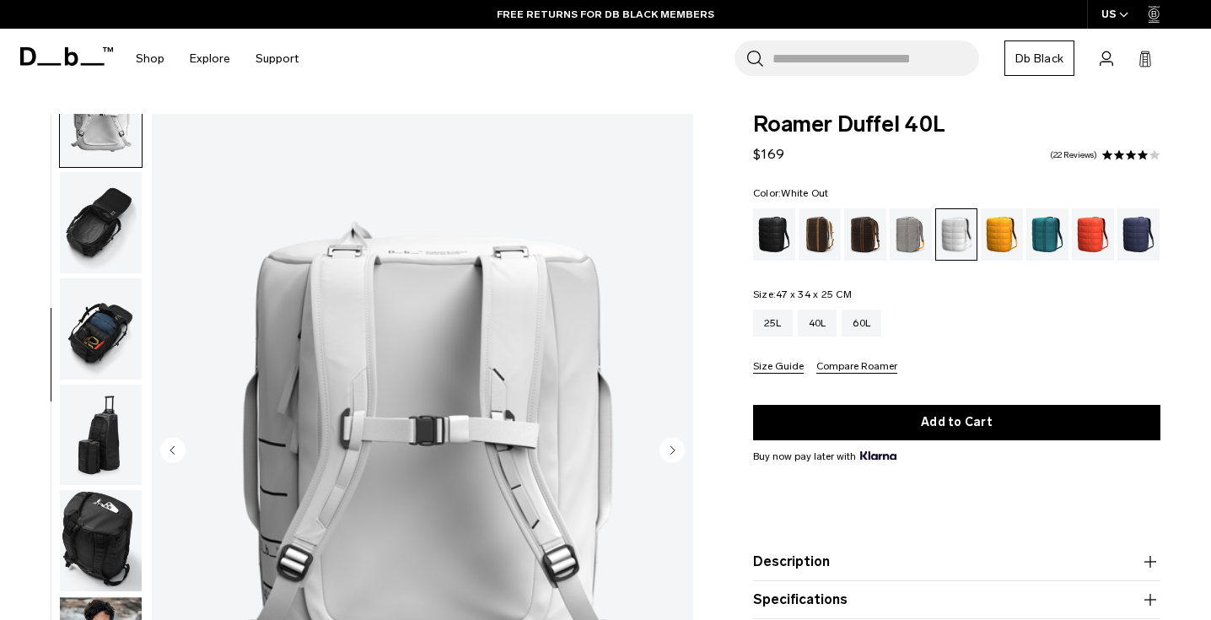
click at [373, 290] on img "5 / 10" at bounding box center [422, 452] width 541 height 676
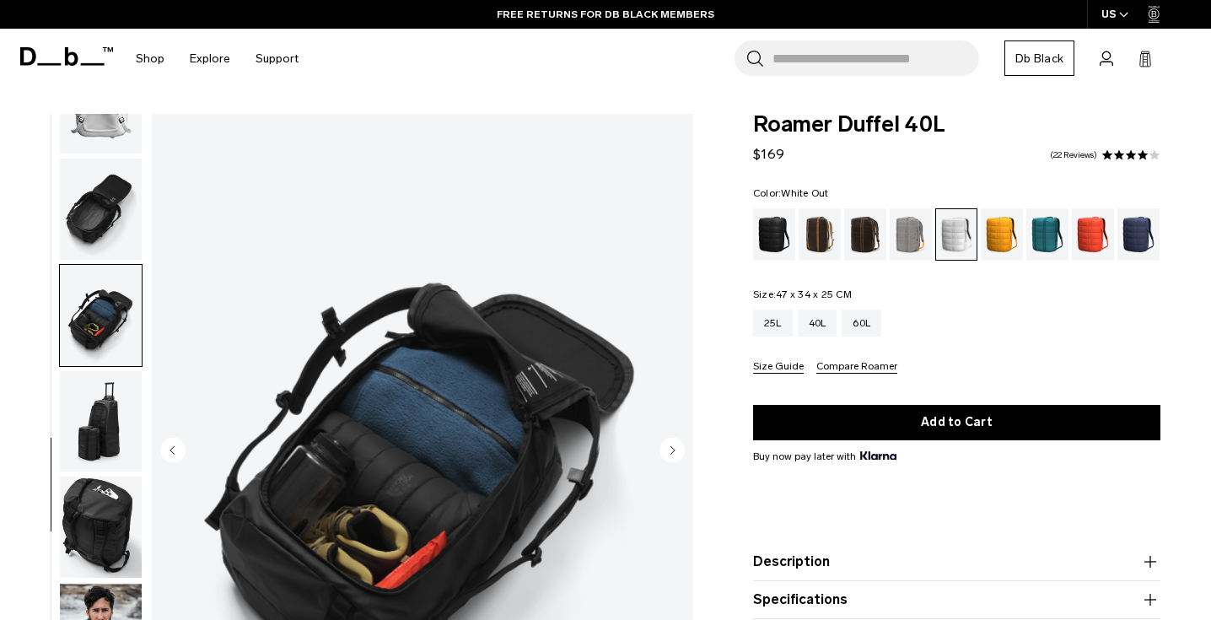
scroll to position [381, 0]
drag, startPoint x: 87, startPoint y: 407, endPoint x: 373, endPoint y: 290, distance: 309.0
click at [373, 290] on img "6 / 10" at bounding box center [422, 452] width 541 height 676
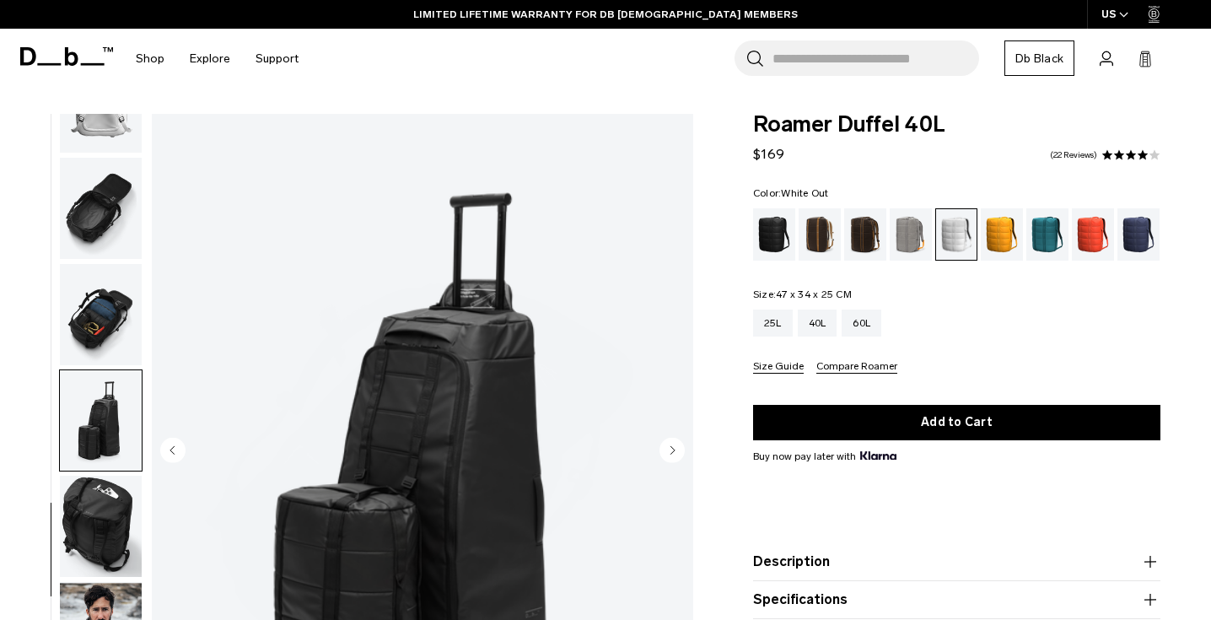
click at [373, 291] on img "7 / 10" at bounding box center [422, 452] width 541 height 676
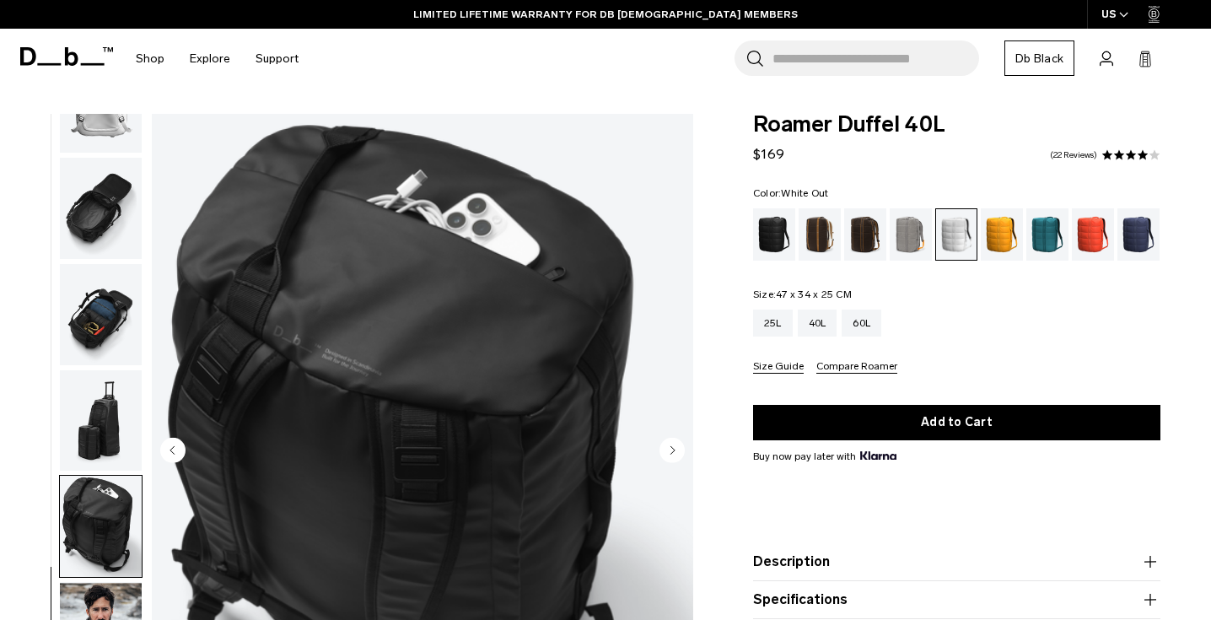
click at [384, 431] on img "8 / 10" at bounding box center [422, 452] width 541 height 676
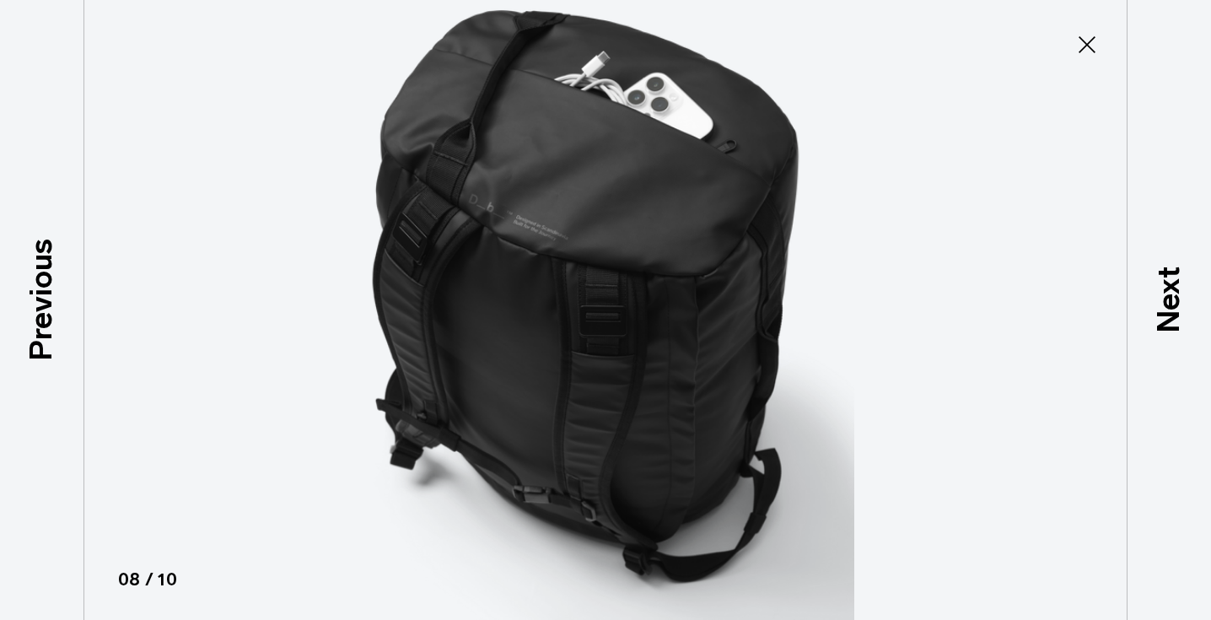
click at [384, 429] on img at bounding box center [605, 310] width 759 height 620
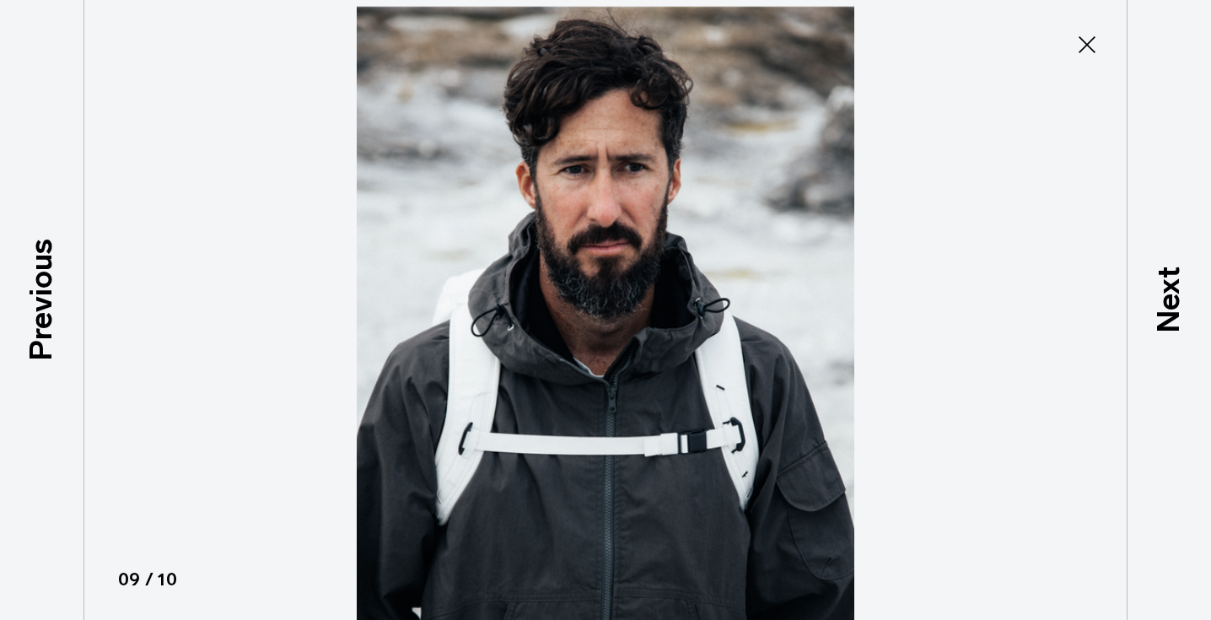
click at [385, 426] on img at bounding box center [605, 310] width 759 height 620
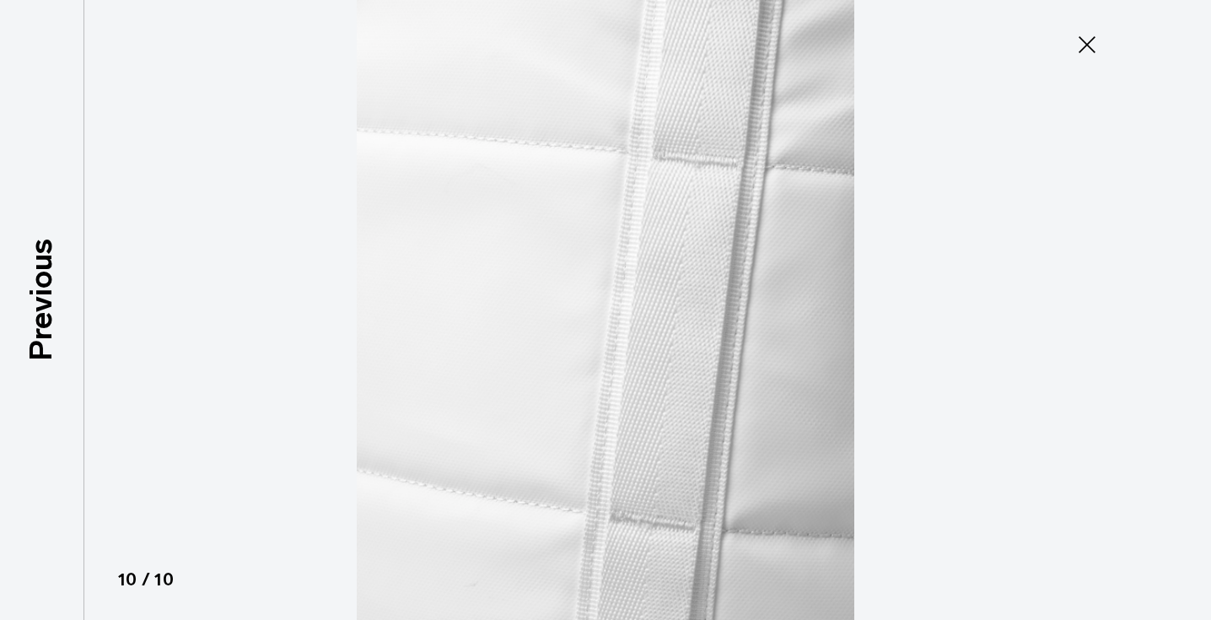
click at [1089, 44] on icon at bounding box center [1087, 44] width 27 height 27
